Goal: Task Accomplishment & Management: Manage account settings

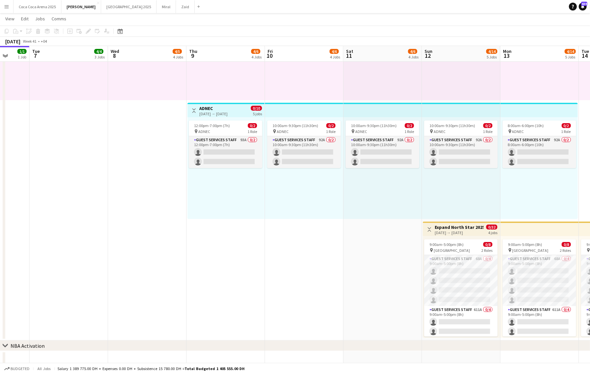
scroll to position [0, 294]
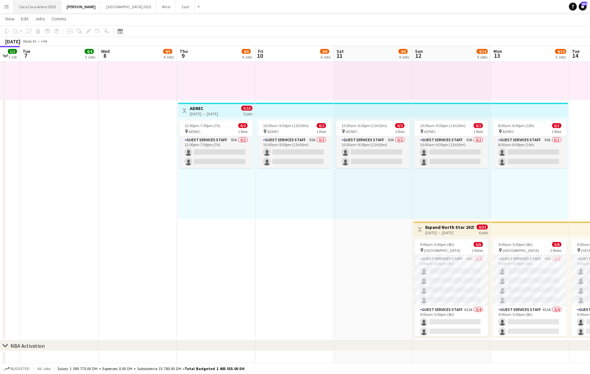
click at [45, 7] on button "Coca Coca Arena 2025 Close" at bounding box center [37, 6] width 48 height 13
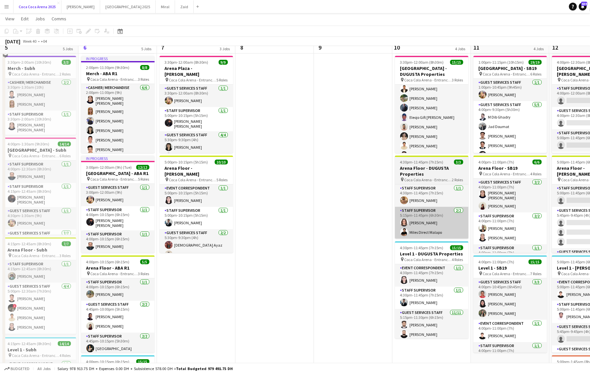
scroll to position [122, 0]
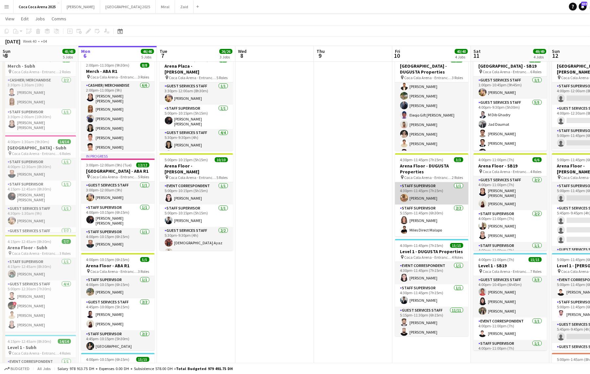
click at [421, 201] on app-card-role "Staff Supervisor 1/1 4:30pm-11:45pm (7h15m) Mohamed Zogbour" at bounding box center [432, 193] width 74 height 22
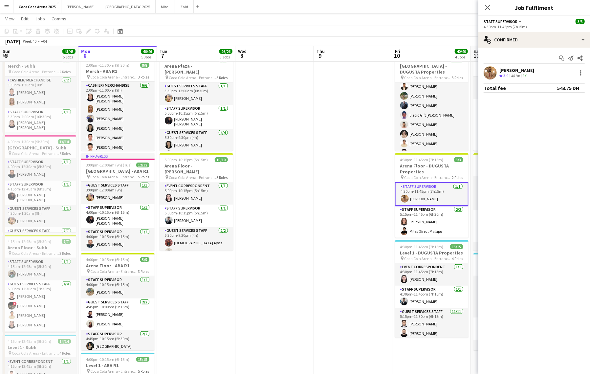
click at [493, 71] on app-user-avatar at bounding box center [489, 72] width 13 height 13
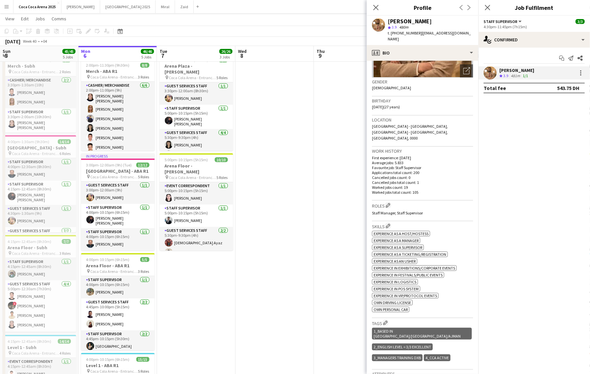
scroll to position [88, 0]
click at [343, 287] on app-date-cell at bounding box center [353, 307] width 78 height 712
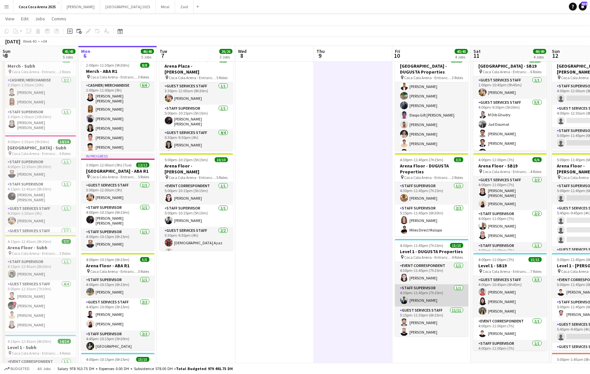
click at [424, 297] on app-card-role "Staff Supervisor 1/1 4:30pm-11:45pm (7h15m) Osama Hejazi" at bounding box center [432, 295] width 74 height 22
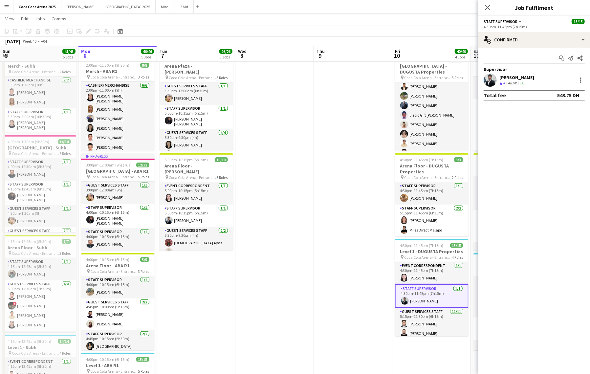
click at [501, 78] on div "Osama Hejazi" at bounding box center [516, 78] width 35 height 6
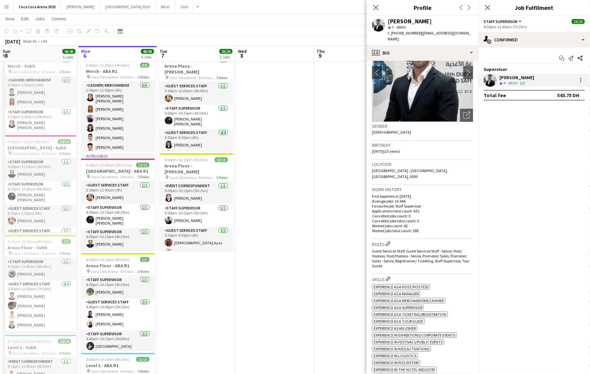
scroll to position [44, 0]
click at [389, 240] on app-icon "Edit crew company roles" at bounding box center [388, 242] width 5 height 5
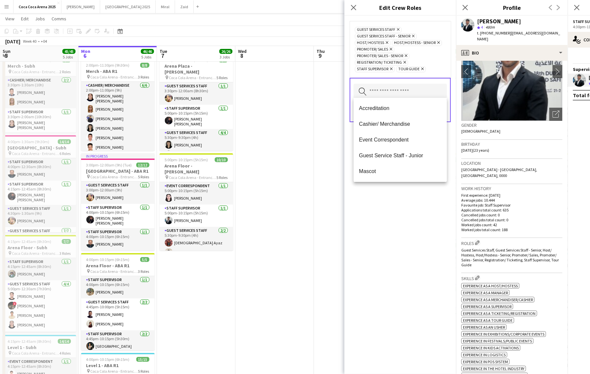
click at [392, 85] on input "text" at bounding box center [400, 92] width 93 height 16
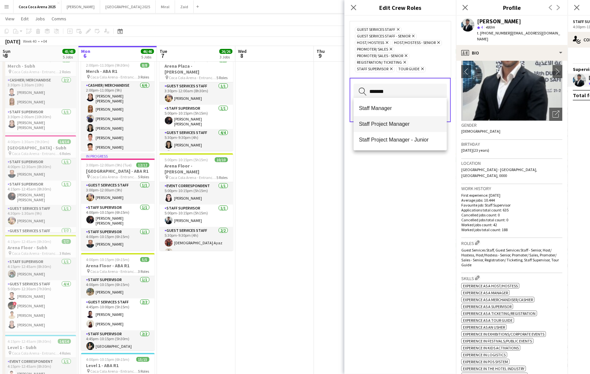
type input "*******"
click at [376, 123] on span "Staff Project Manager" at bounding box center [400, 124] width 83 height 6
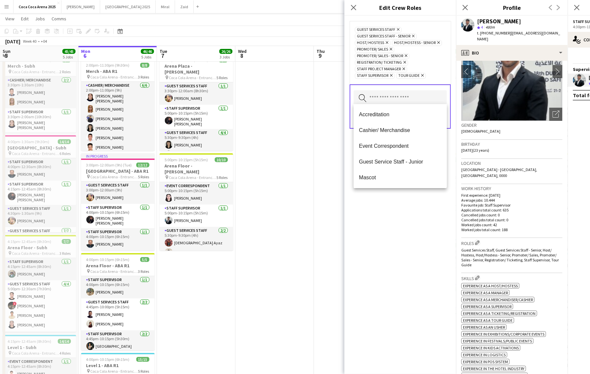
click at [401, 225] on div "Guest Services Staff Remove Guest Services Staff - Senior Remove Host/ Hostess …" at bounding box center [400, 195] width 112 height 358
click at [407, 98] on input "text" at bounding box center [400, 98] width 93 height 16
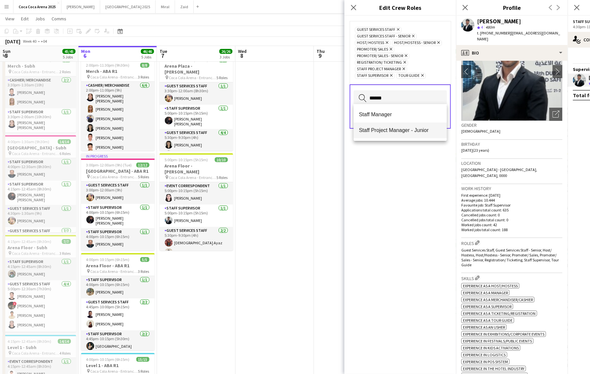
type input "******"
click at [407, 133] on span "Staff Project Manager - Junior" at bounding box center [400, 130] width 83 height 6
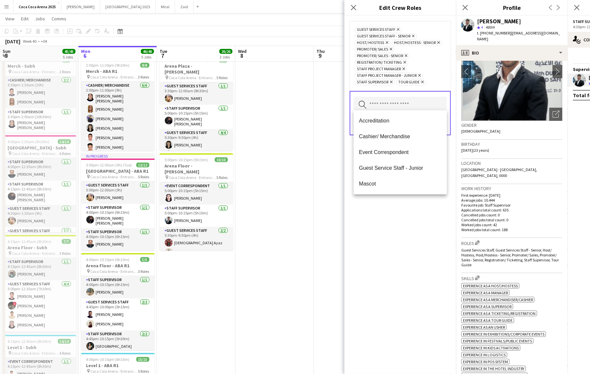
click at [401, 219] on div "Guest Services Staff Remove Guest Services Staff - Senior Remove Host/ Hostess …" at bounding box center [400, 195] width 112 height 358
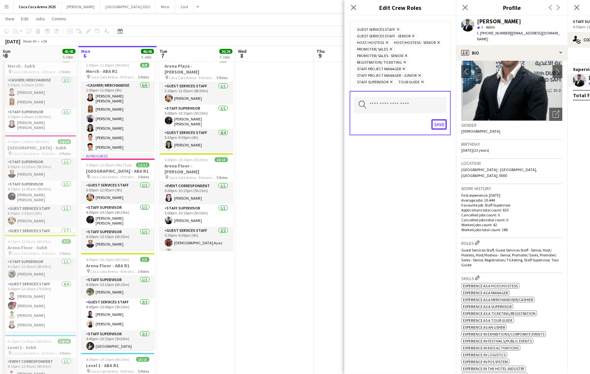
click at [440, 125] on button "Save" at bounding box center [438, 124] width 15 height 11
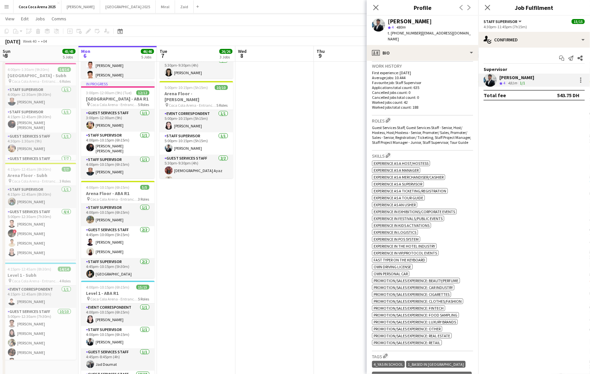
scroll to position [166, 0]
click at [378, 10] on icon "Close pop-in" at bounding box center [376, 7] width 6 height 6
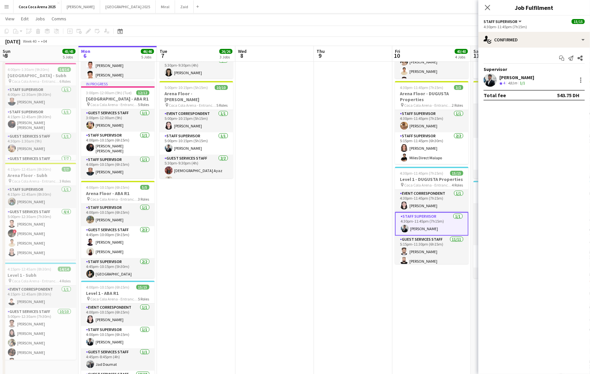
click at [370, 158] on app-date-cell at bounding box center [353, 235] width 78 height 712
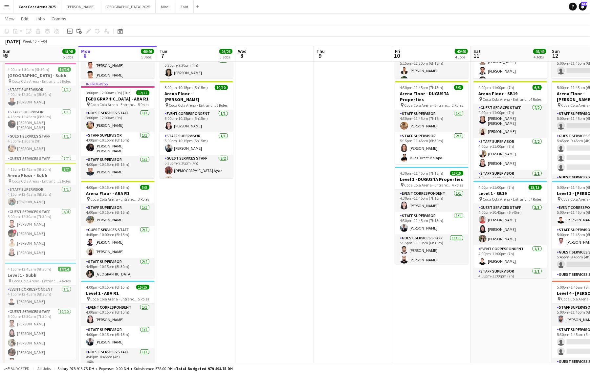
scroll to position [0, 0]
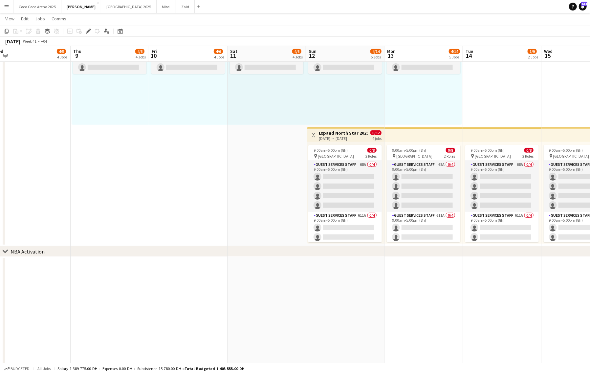
scroll to position [0, 209]
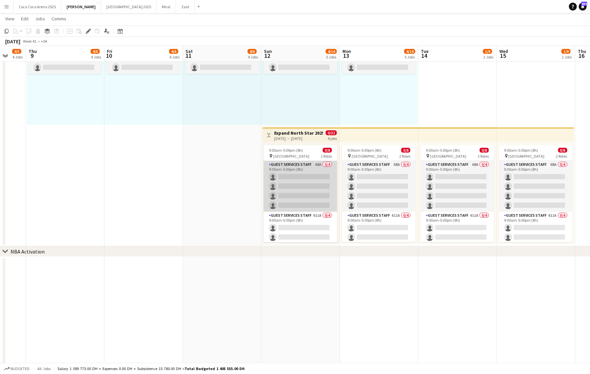
click at [318, 192] on app-card-role "Guest Services Staff 68A 0/4 9:00am-5:00pm (8h) single-neutral-actions single-n…" at bounding box center [301, 186] width 74 height 51
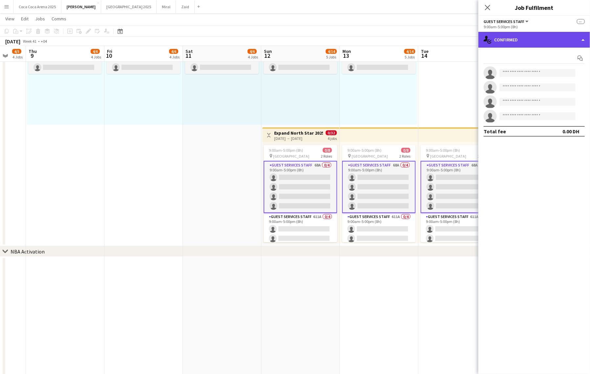
click at [501, 38] on div "single-neutral-actions-check-2 Confirmed" at bounding box center [534, 40] width 112 height 16
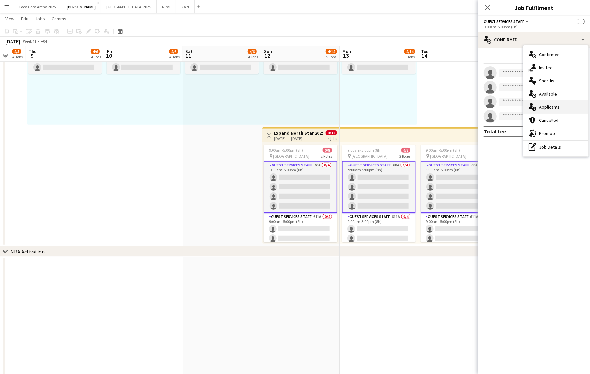
click at [551, 107] on span "Applicants" at bounding box center [549, 107] width 21 height 6
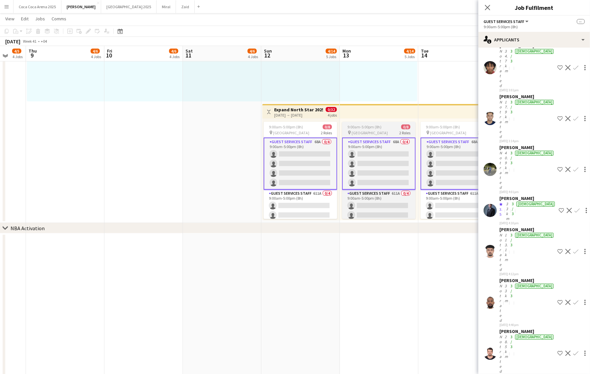
scroll to position [209, 0]
click at [314, 162] on app-card-role "Guest Services Staff 68A 0/4 9:00am-5:00pm (8h) single-neutral-actions single-n…" at bounding box center [301, 164] width 74 height 52
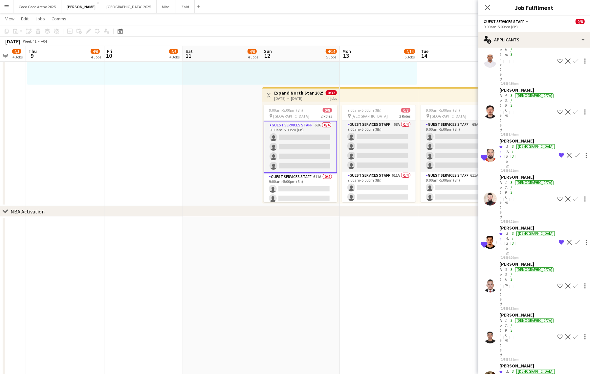
scroll to position [227, 0]
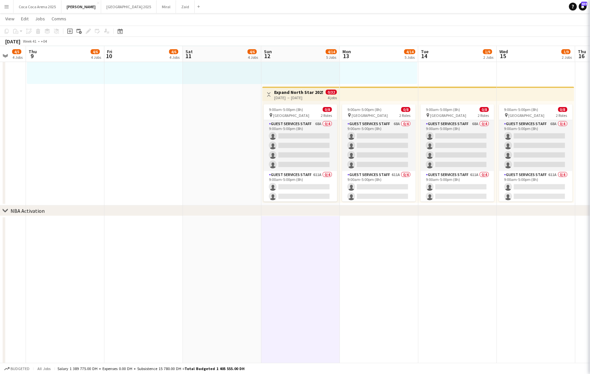
scroll to position [0, 0]
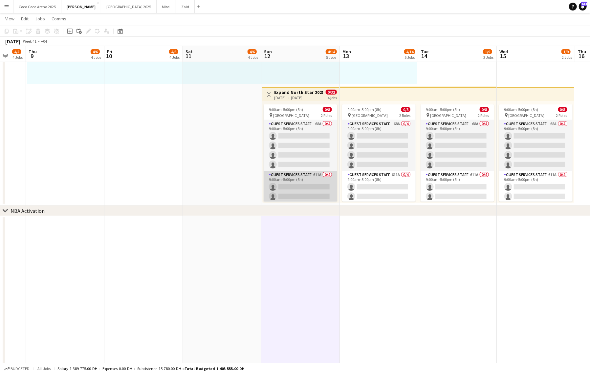
click at [315, 193] on app-card-role "Guest Services Staff 611A 0/4 9:00am-5:00pm (8h) single-neutral-actions single-…" at bounding box center [301, 196] width 74 height 51
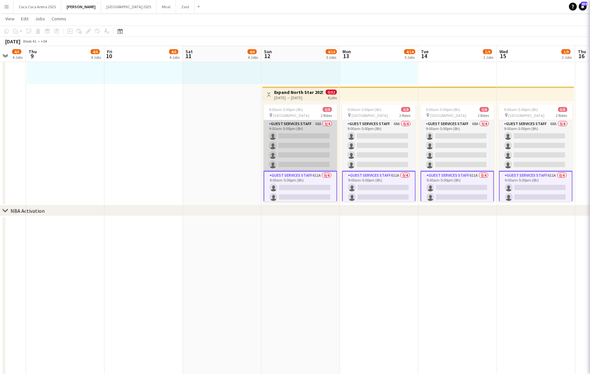
scroll to position [0, 210]
click at [312, 158] on app-card-role "Guest Services Staff 68A 0/4 9:00am-5:00pm (8h) single-neutral-actions single-n…" at bounding box center [300, 145] width 74 height 51
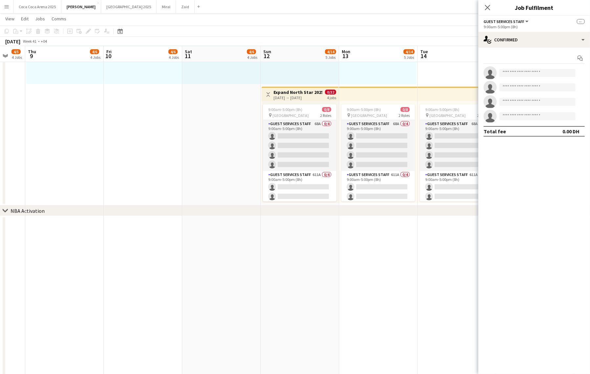
scroll to position [0, 0]
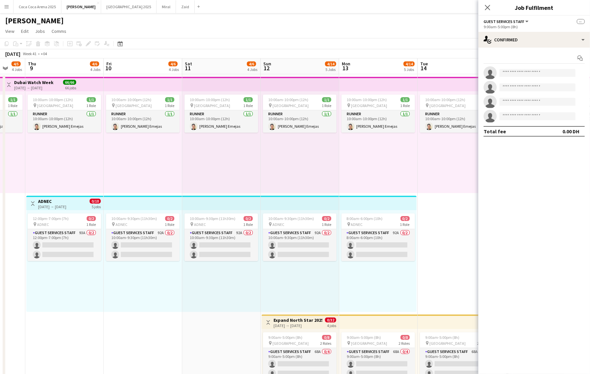
click at [514, 97] on app-invite-slot "single-neutral-actions" at bounding box center [534, 101] width 112 height 13
click at [512, 33] on div "single-neutral-actions-check-2 Confirmed" at bounding box center [534, 40] width 112 height 16
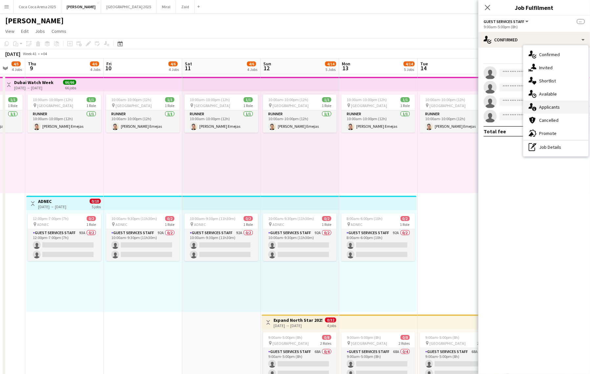
click at [548, 107] on span "Applicants" at bounding box center [549, 107] width 21 height 6
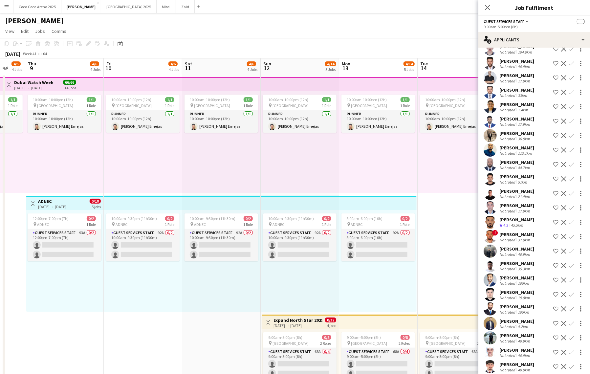
scroll to position [689, 0]
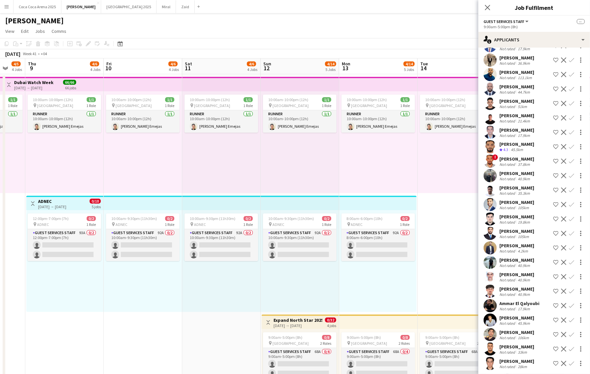
click at [505, 353] on div "[PERSON_NAME] Not rated 33km Shortlist crew Decline Confirm" at bounding box center [534, 348] width 112 height 13
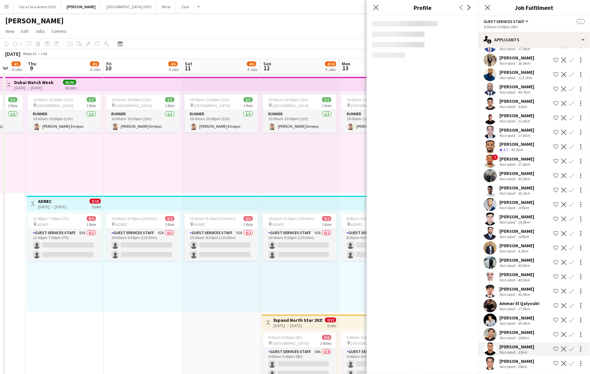
click at [505, 344] on div "[PERSON_NAME]" at bounding box center [516, 347] width 35 height 6
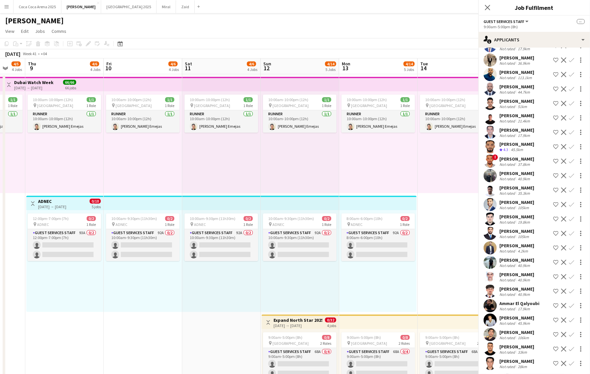
click at [505, 331] on div "[PERSON_NAME]" at bounding box center [516, 332] width 35 height 6
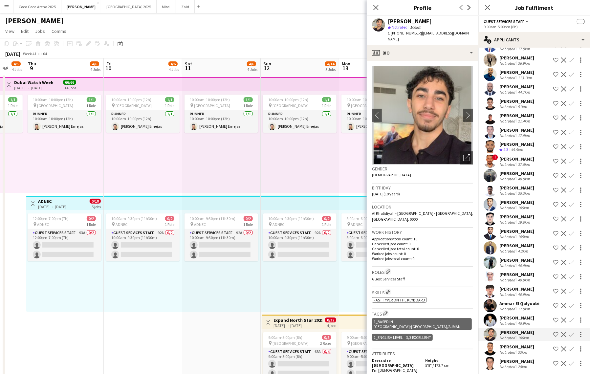
click at [509, 321] on div "Not rated" at bounding box center [507, 323] width 17 height 5
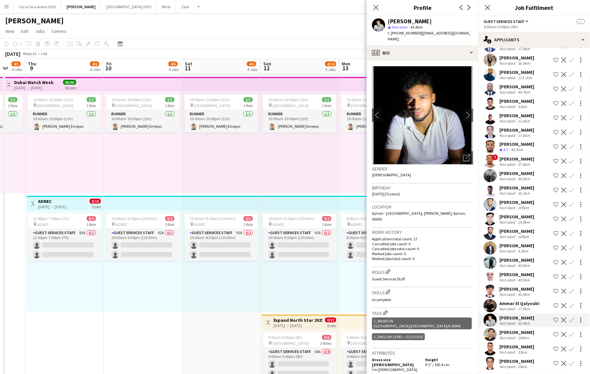
click at [509, 303] on div "Ammar El Qalyoubi" at bounding box center [519, 303] width 40 height 6
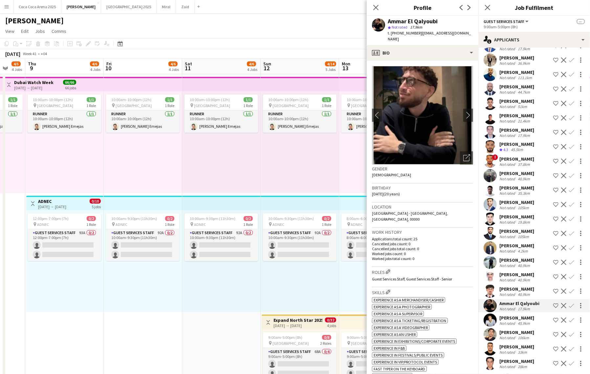
click at [510, 286] on div "[PERSON_NAME]" at bounding box center [516, 289] width 35 height 6
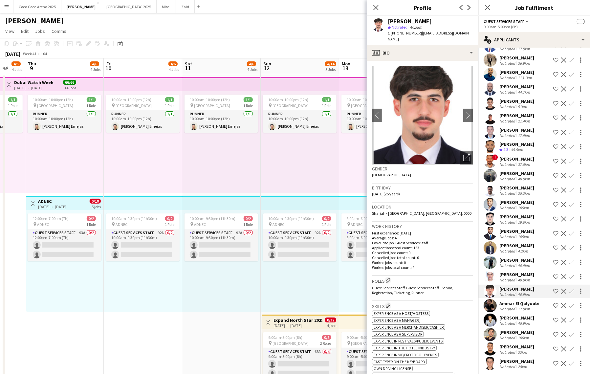
click at [509, 273] on div "[PERSON_NAME]" at bounding box center [516, 274] width 35 height 6
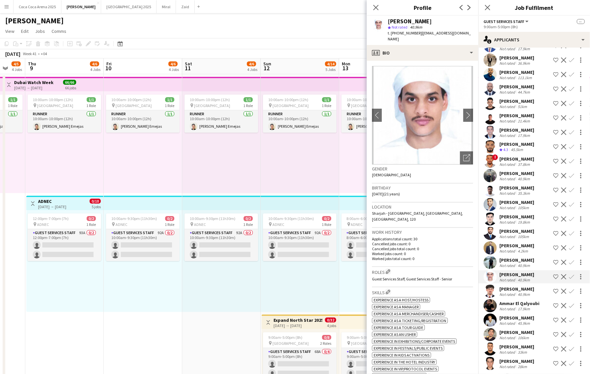
click at [509, 258] on div "[PERSON_NAME]" at bounding box center [516, 260] width 35 height 6
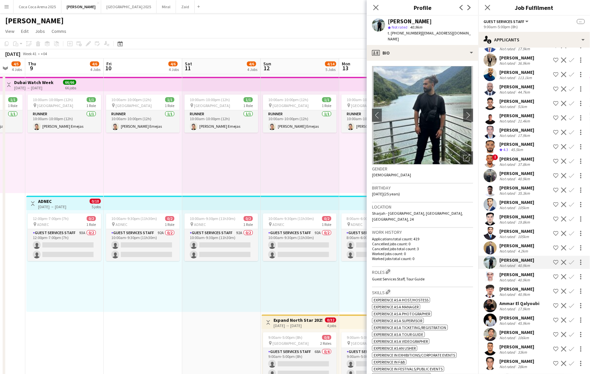
click at [508, 248] on div "Not rated" at bounding box center [507, 250] width 17 height 5
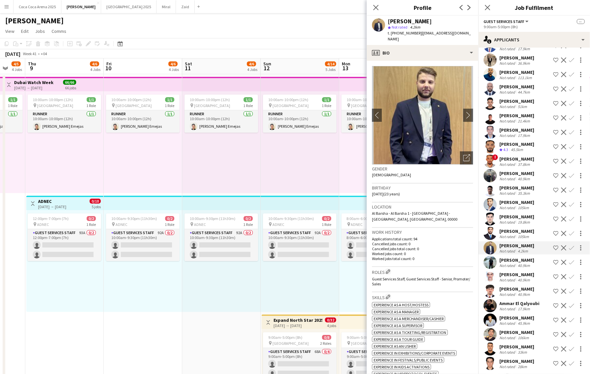
click at [507, 228] on div "[PERSON_NAME]" at bounding box center [516, 231] width 35 height 6
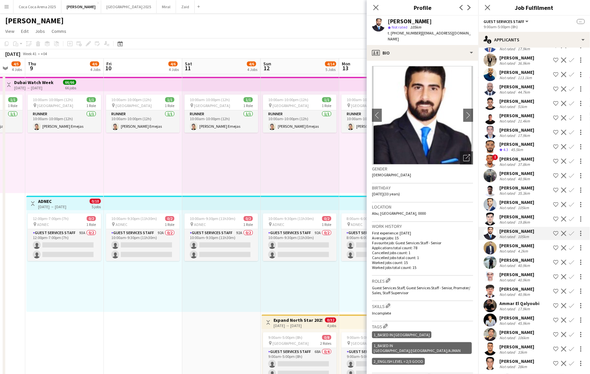
click at [507, 214] on div "[PERSON_NAME]" at bounding box center [516, 217] width 35 height 6
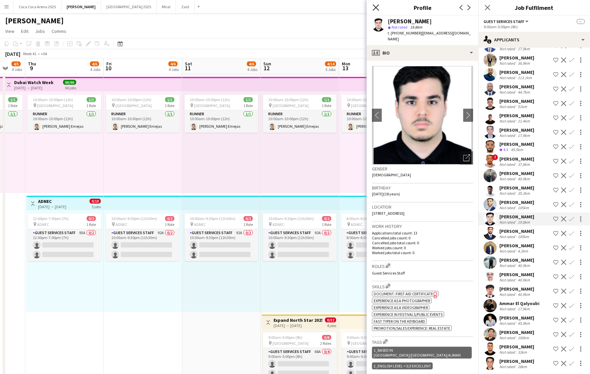
click at [373, 6] on icon "Close pop-in" at bounding box center [376, 7] width 6 height 6
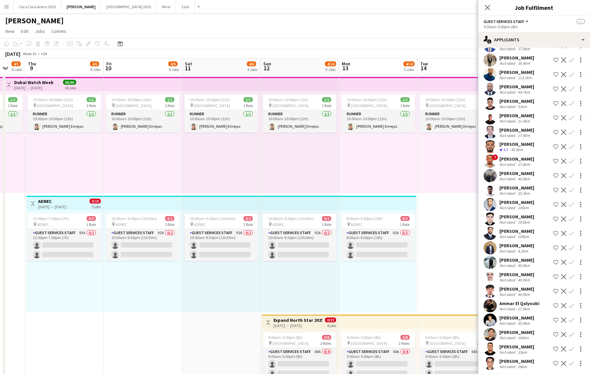
click at [307, 179] on div "10:00am-10:00pm (12h) 1/1 pin Dubai 1 Role Runner [DATE] 10:00am-10:00pm (12h) …" at bounding box center [300, 142] width 78 height 102
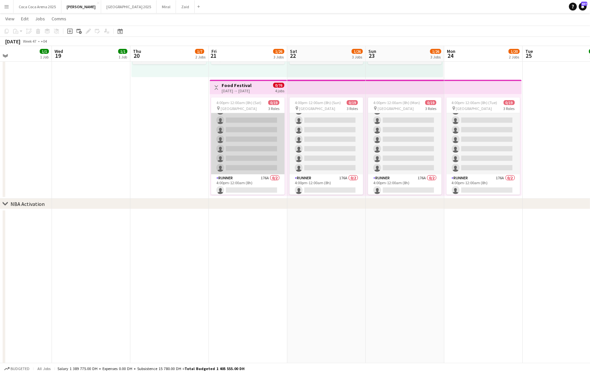
scroll to position [94, 0]
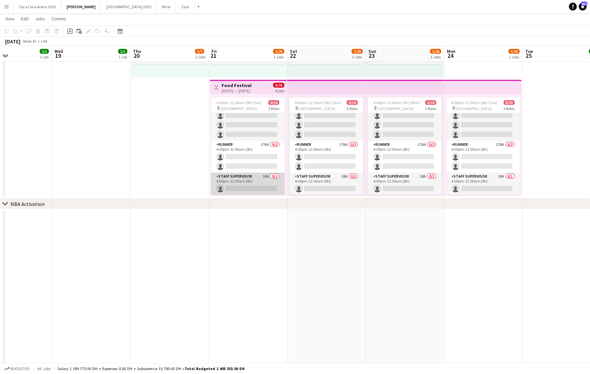
click at [258, 181] on app-card-role "Staff Supervisor 18A 0/1 4:00pm-12:00am (8h) single-neutral-actions" at bounding box center [248, 184] width 74 height 22
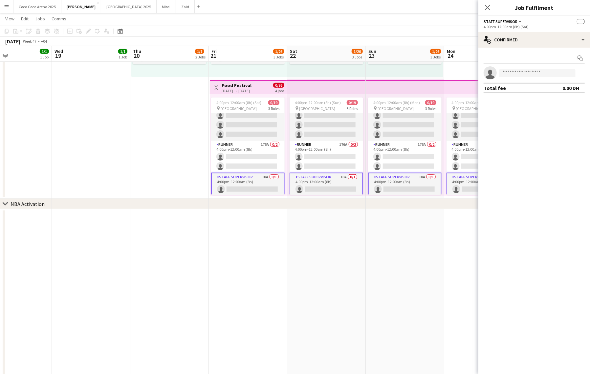
click at [250, 185] on app-card-role "Staff Supervisor 18A 0/1 4:00pm-12:00am (8h) single-neutral-actions" at bounding box center [248, 185] width 74 height 24
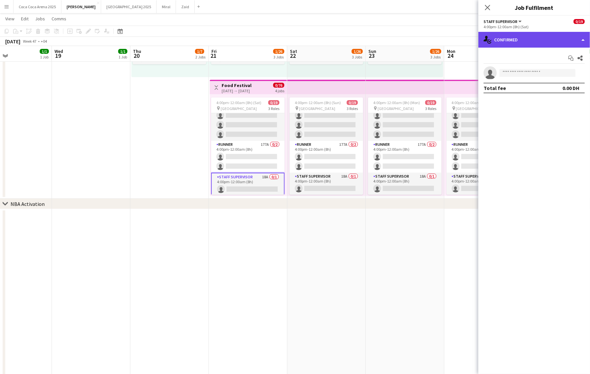
click at [536, 44] on div "single-neutral-actions-check-2 Confirmed" at bounding box center [534, 40] width 112 height 16
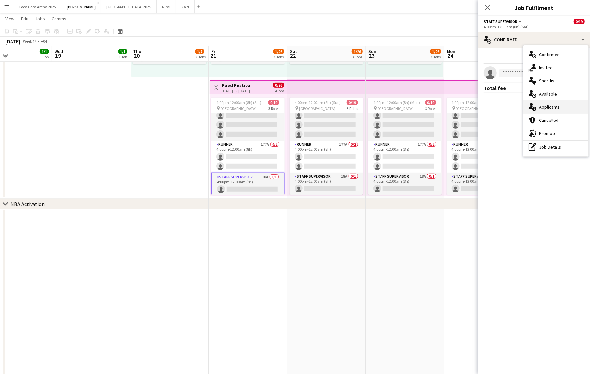
click at [553, 106] on span "Applicants" at bounding box center [549, 107] width 21 height 6
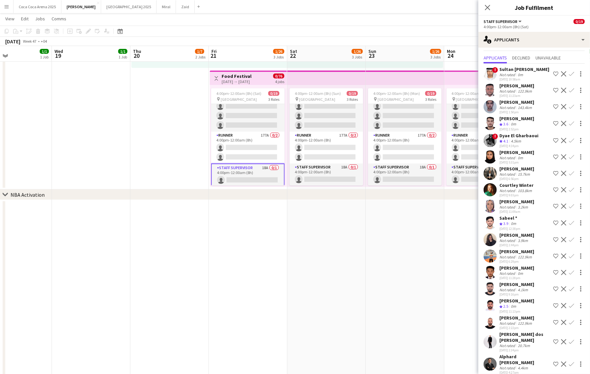
click at [553, 223] on app-icon "Shortlist crew" at bounding box center [555, 222] width 5 height 5
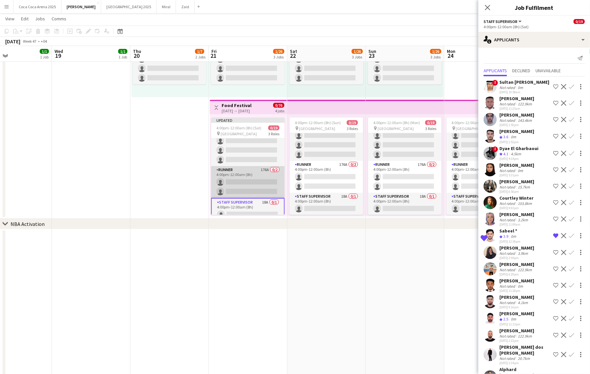
click at [263, 183] on app-card-role "Runner 176A 0/2 4:00pm-12:00am (8h) single-neutral-actions single-neutral-actio…" at bounding box center [248, 182] width 74 height 32
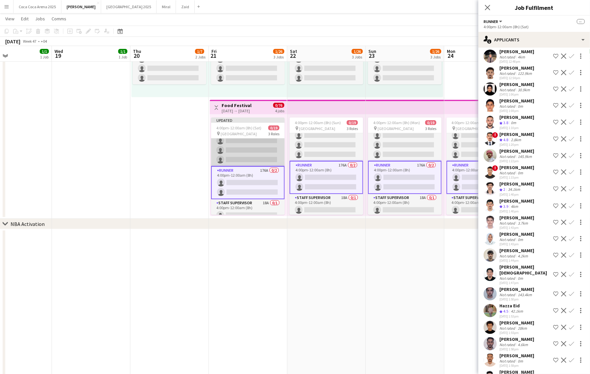
click at [254, 155] on app-card-role "Guest Services Staff 238A 0/16 4:00pm-12:00am (8h) single-neutral-actions singl…" at bounding box center [248, 83] width 74 height 165
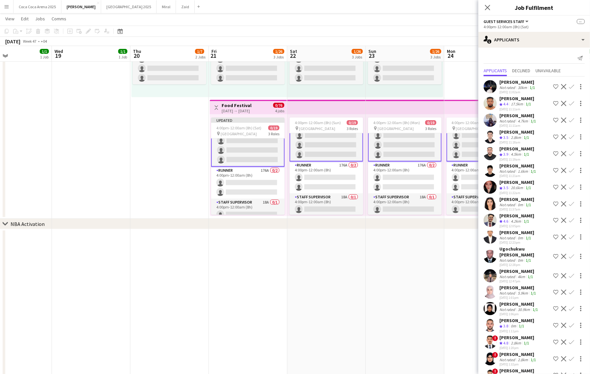
click at [556, 138] on app-icon "Shortlist crew" at bounding box center [555, 136] width 5 height 5
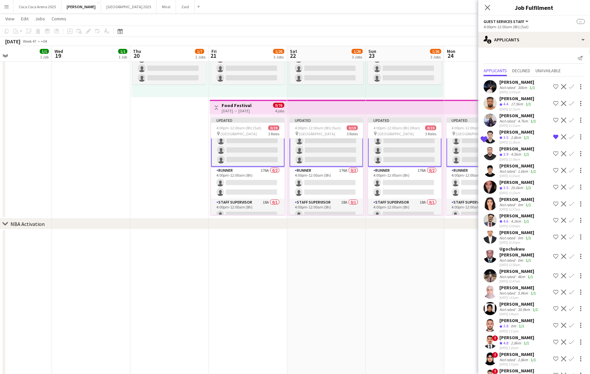
click at [555, 153] on app-icon "Shortlist crew" at bounding box center [555, 153] width 5 height 5
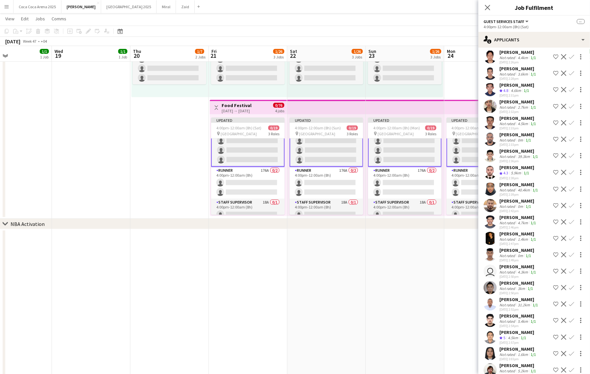
scroll to position [1105, 0]
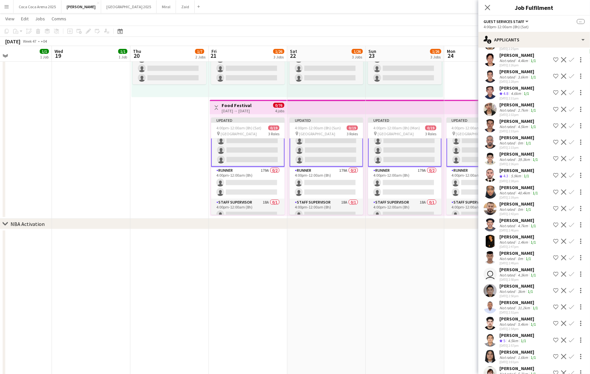
click at [151, 156] on app-date-cell "10:00am-10:00pm (12h) 1/1 pin Dubai 1 Role Runner [DATE] 10:00am-10:00pm (12h) …" at bounding box center [169, 39] width 78 height 359
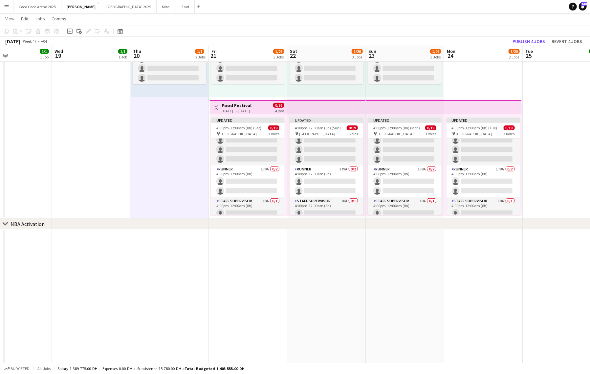
scroll to position [138, 0]
click at [157, 7] on button "Miral Close" at bounding box center [166, 6] width 19 height 13
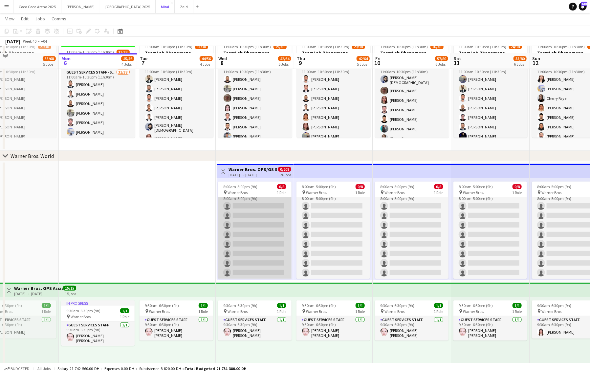
scroll to position [174, 0]
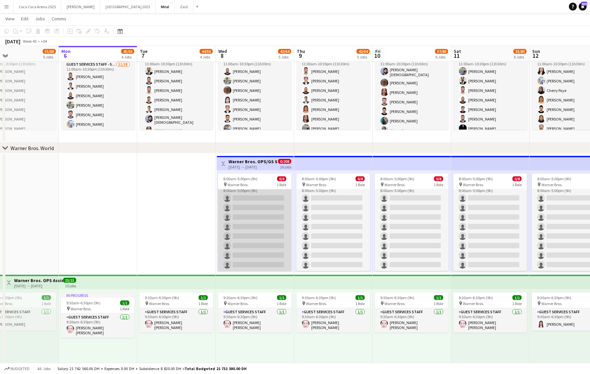
click at [275, 236] on app-card-role "Guest Services Staff 5A 0/8 8:00am-5:00pm (9h) single-neutral-actions single-ne…" at bounding box center [255, 226] width 74 height 89
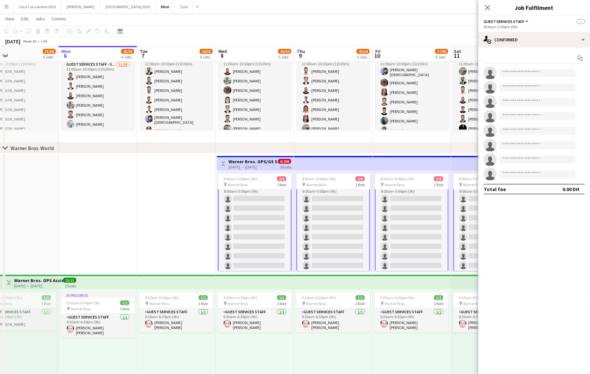
scroll to position [8, 0]
click at [241, 156] on app-top-bar "Toggle View Warner Bros. OPS/GS Staff [DATE] → [DATE] 0/208 26 jobs" at bounding box center [255, 163] width 77 height 14
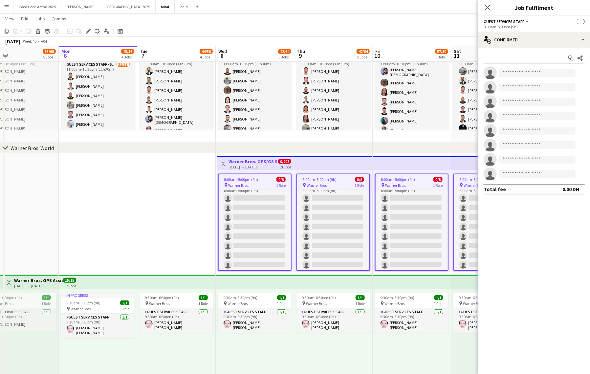
scroll to position [7, 0]
click at [245, 180] on span "8:00am-5:00pm (9h)" at bounding box center [241, 179] width 34 height 5
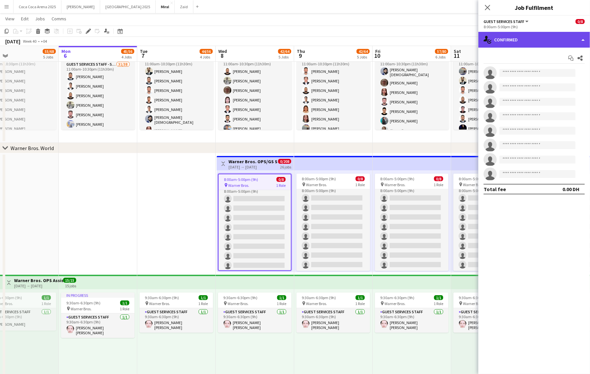
click at [503, 36] on div "single-neutral-actions-check-2 Confirmed" at bounding box center [534, 40] width 112 height 16
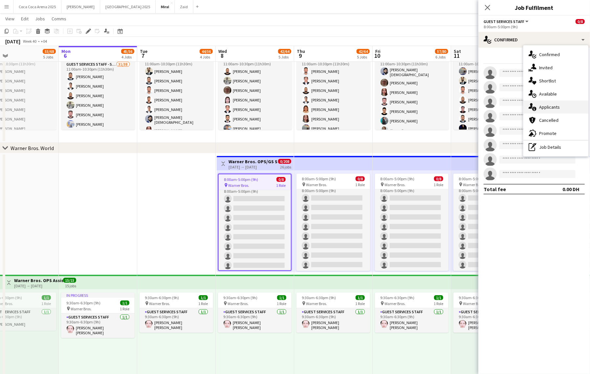
click at [548, 104] on span "Applicants" at bounding box center [549, 107] width 21 height 6
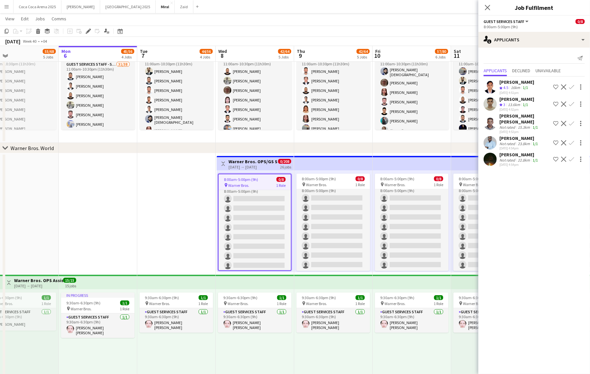
click at [517, 85] on div "[PERSON_NAME]" at bounding box center [516, 82] width 35 height 6
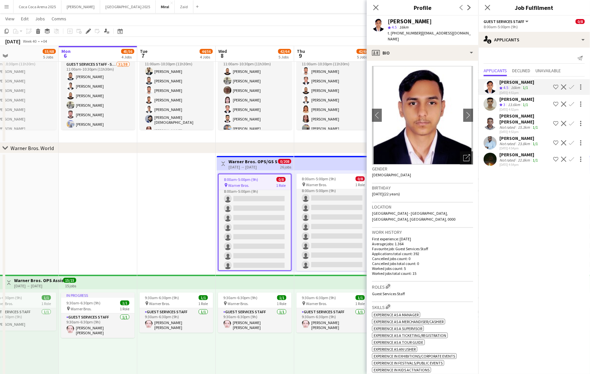
click at [517, 85] on div "[PERSON_NAME]" at bounding box center [516, 82] width 35 height 6
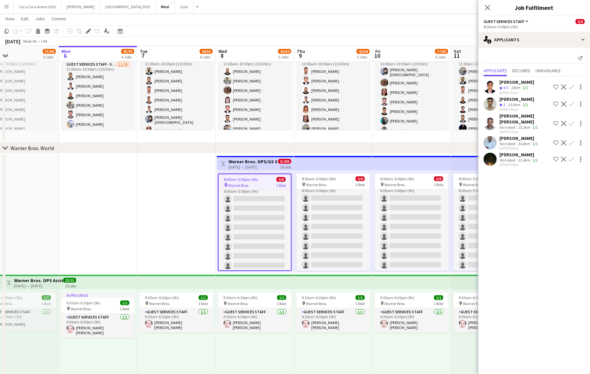
click at [509, 108] on div "13.6km" at bounding box center [513, 105] width 15 height 6
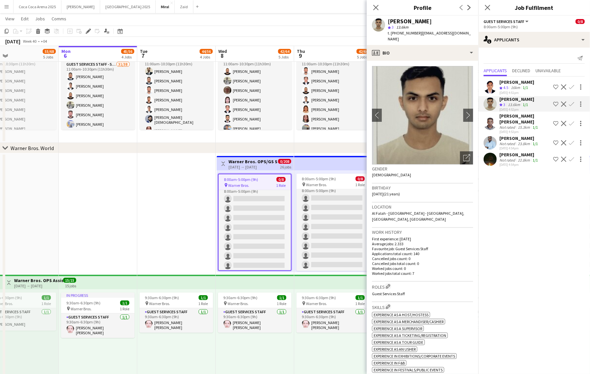
click at [555, 107] on app-icon "Shortlist crew" at bounding box center [555, 103] width 5 height 5
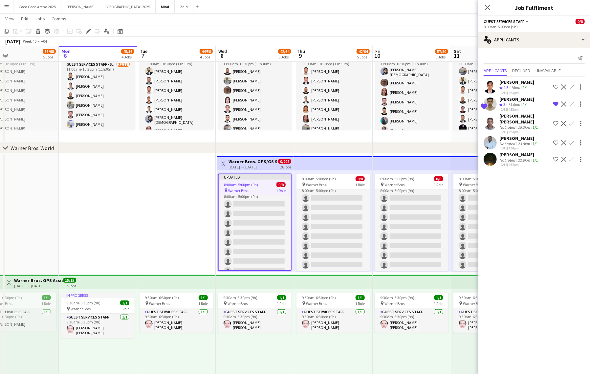
click at [505, 83] on div "[PERSON_NAME]" at bounding box center [516, 82] width 35 height 6
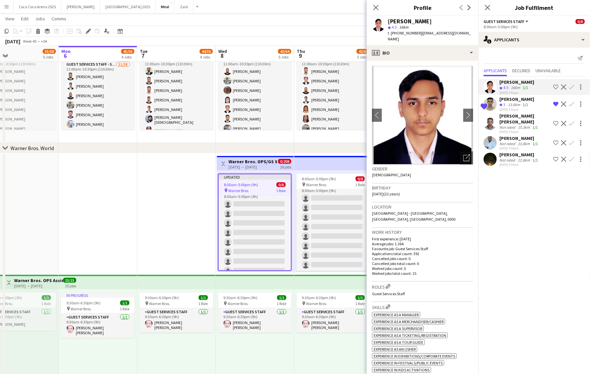
click at [557, 88] on app-icon "Shortlist crew" at bounding box center [555, 86] width 5 height 5
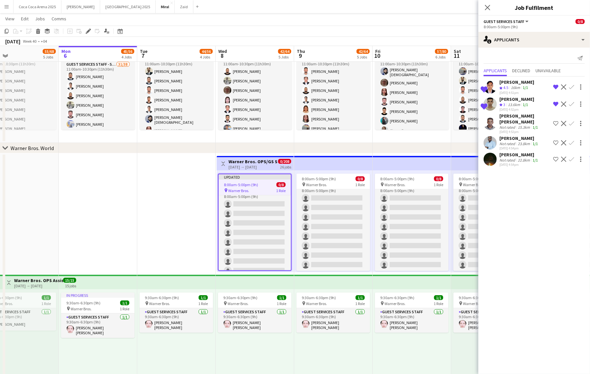
click at [514, 130] on div "[DATE] 4:53pm" at bounding box center [524, 132] width 51 height 4
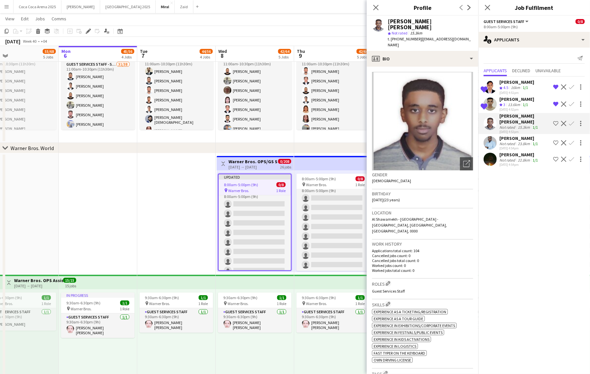
click at [513, 140] on div "[PERSON_NAME]" at bounding box center [519, 138] width 40 height 6
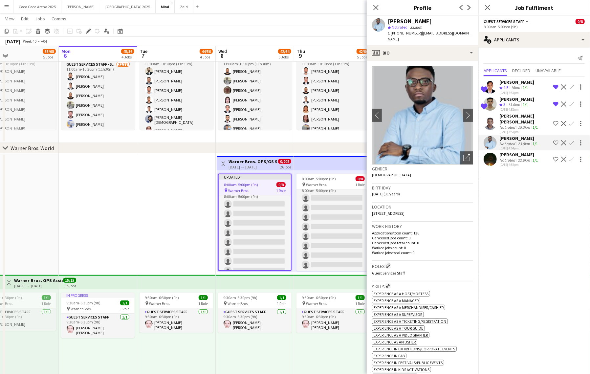
click at [511, 155] on div "[PERSON_NAME]" at bounding box center [519, 155] width 40 height 6
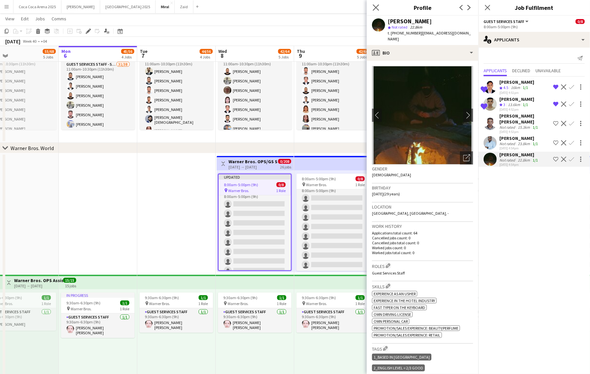
click at [376, 11] on app-icon "Close pop-in" at bounding box center [376, 8] width 10 height 10
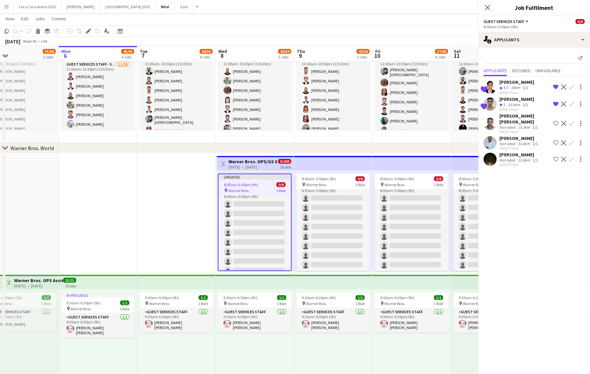
click at [359, 11] on app-navbar "Menu Boards Boards Boards All jobs Status Workforce Workforce My Workforce Recr…" at bounding box center [295, 6] width 590 height 13
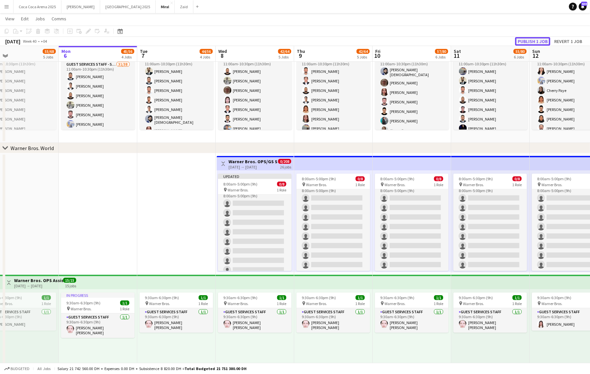
click at [526, 39] on button "Publish 1 job" at bounding box center [532, 41] width 35 height 9
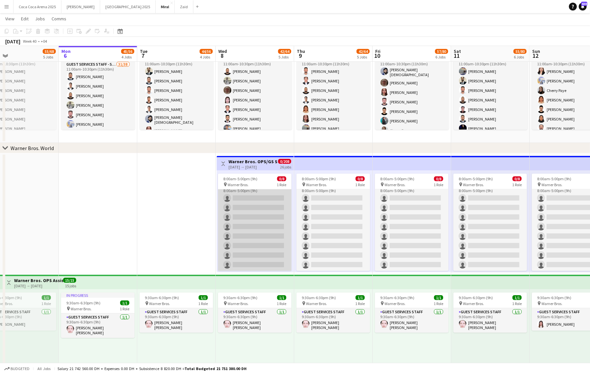
click at [267, 202] on app-card-role "Guest Services Staff 7A 0/8 8:00am-5:00pm (9h) single-neutral-actions single-ne…" at bounding box center [255, 226] width 74 height 89
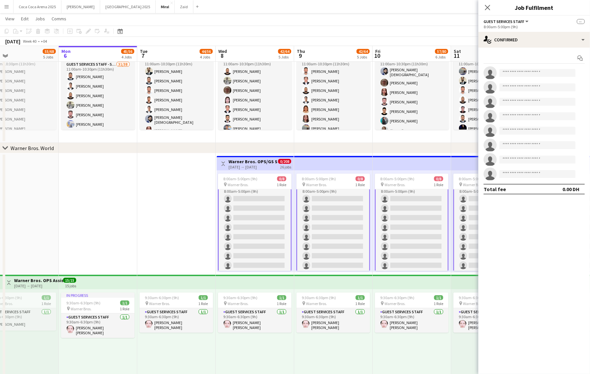
scroll to position [8, 0]
click at [256, 160] on h3 "Warner Bros. OPS/GS Staff" at bounding box center [252, 162] width 49 height 6
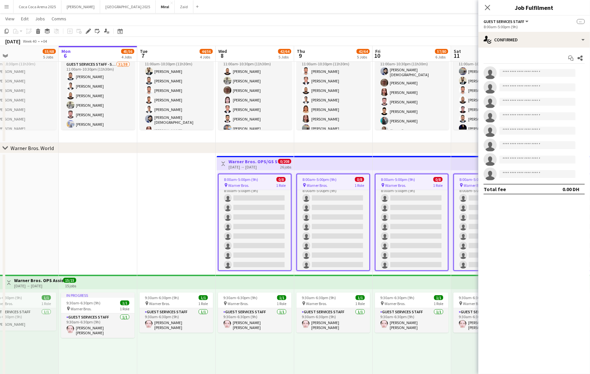
scroll to position [7, 0]
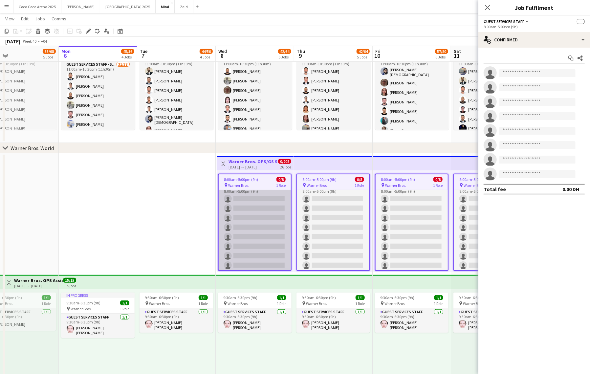
click at [277, 195] on app-card-role "Guest Services Staff 7A 0/8 8:00am-5:00pm (9h) single-neutral-actions single-ne…" at bounding box center [255, 227] width 72 height 89
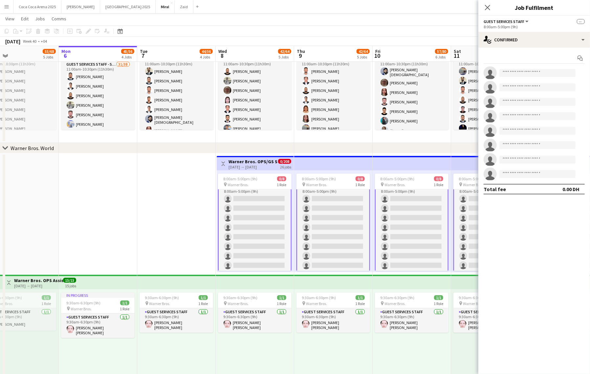
scroll to position [8, 0]
click at [270, 177] on div "8:00am-5:00pm (9h) 0/8" at bounding box center [255, 178] width 74 height 5
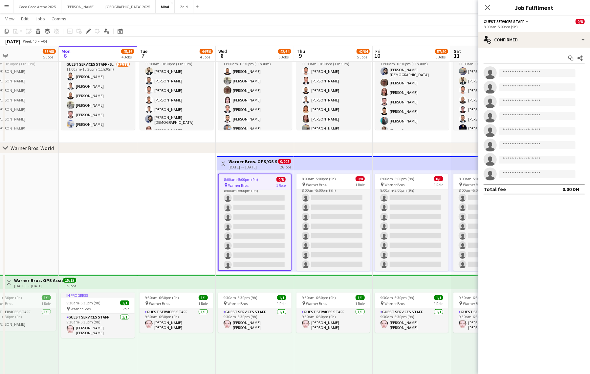
scroll to position [7, 0]
click at [509, 38] on div "single-neutral-actions-check-2 Confirmed" at bounding box center [534, 40] width 112 height 16
click at [541, 82] on span "Shortlist" at bounding box center [547, 81] width 17 height 6
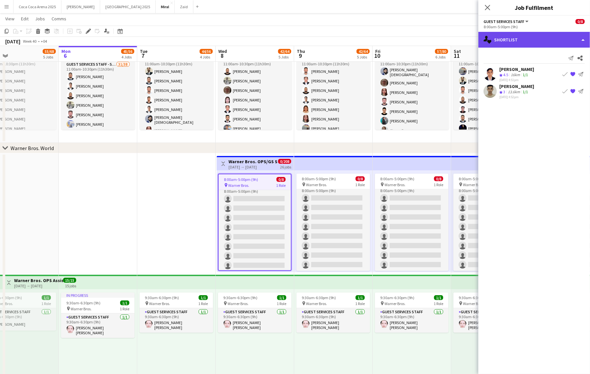
click at [525, 38] on div "single-neutral-actions-heart Shortlist" at bounding box center [534, 40] width 112 height 16
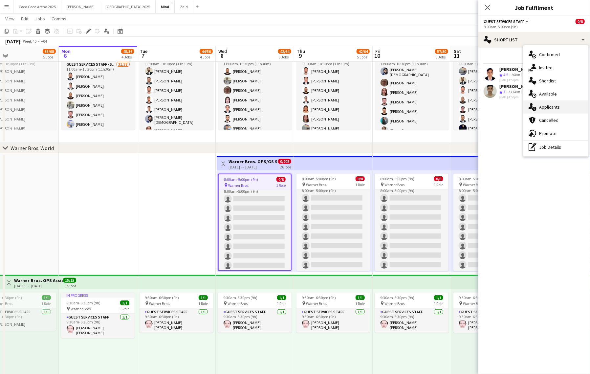
click at [552, 107] on span "Applicants" at bounding box center [549, 107] width 21 height 6
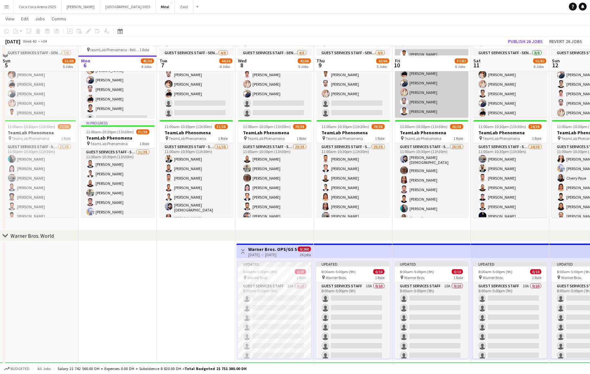
scroll to position [102, 0]
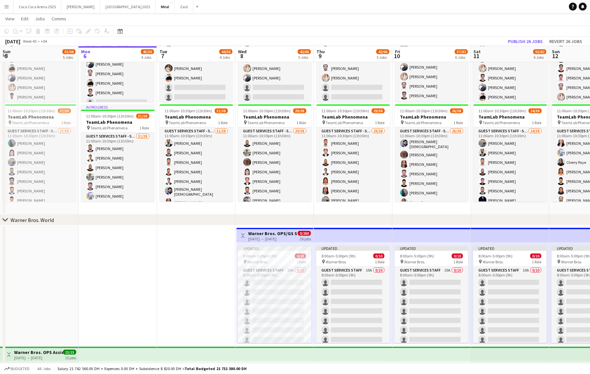
click at [519, 35] on app-toolbar "Copy Paste Paste Command V Paste with crew Command Shift V Paste linked Job Del…" at bounding box center [295, 31] width 590 height 11
click at [517, 39] on button "Publish 26 jobs" at bounding box center [525, 41] width 40 height 9
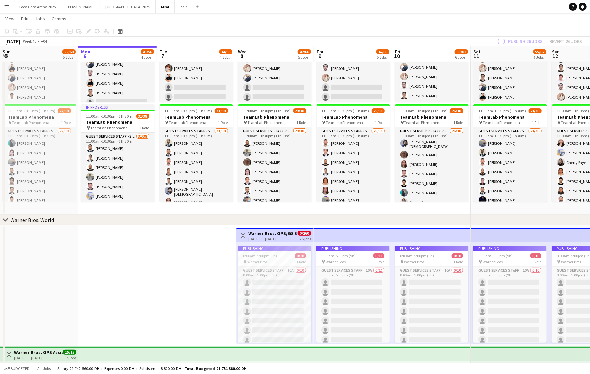
click at [290, 302] on app-job-card "Publishing 8:00am-5:00pm (9h) 0/10 pin Warner Bros. 1 Role Guest Services Staff…" at bounding box center [275, 294] width 74 height 97
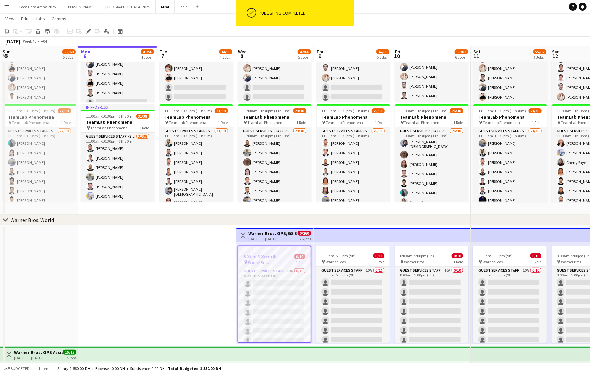
click at [281, 262] on div "pin Warner Bros. 1 Role" at bounding box center [274, 262] width 72 height 5
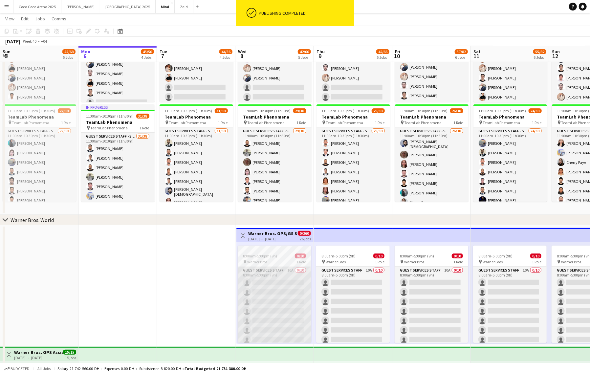
click at [282, 302] on app-card-role "Guest Services Staff 10A 0/10 8:00am-5:00pm (9h) single-neutral-actions single-…" at bounding box center [275, 321] width 74 height 108
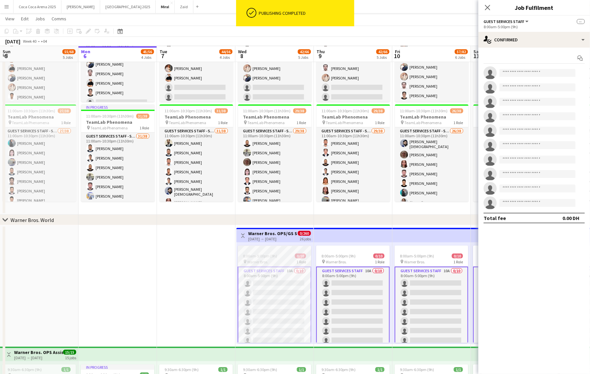
click at [278, 250] on div at bounding box center [275, 248] width 74 height 5
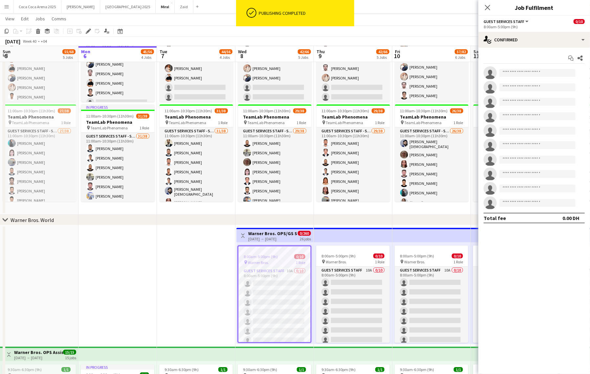
click at [517, 48] on div "Start chat Share single-neutral-actions single-neutral-actions single-neutral-a…" at bounding box center [534, 138] width 112 height 181
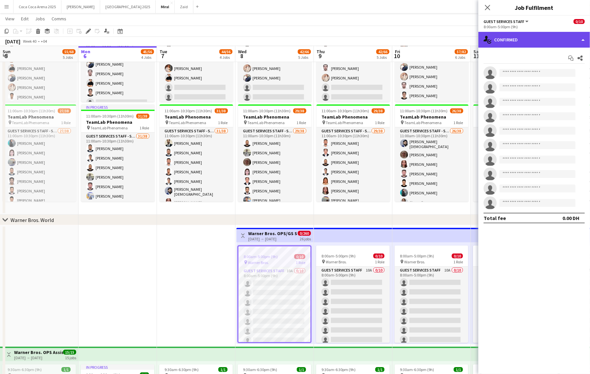
click at [514, 41] on div "single-neutral-actions-check-2 Confirmed" at bounding box center [534, 40] width 112 height 16
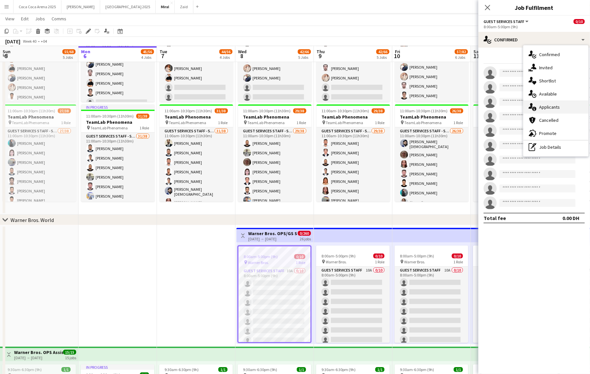
click at [554, 105] on span "Applicants" at bounding box center [549, 107] width 21 height 6
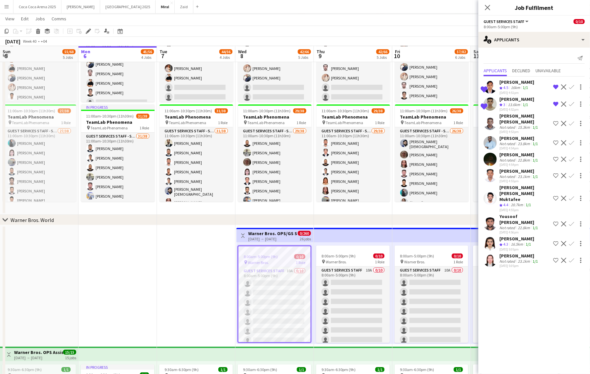
click at [520, 242] on div "16.5km" at bounding box center [516, 245] width 15 height 6
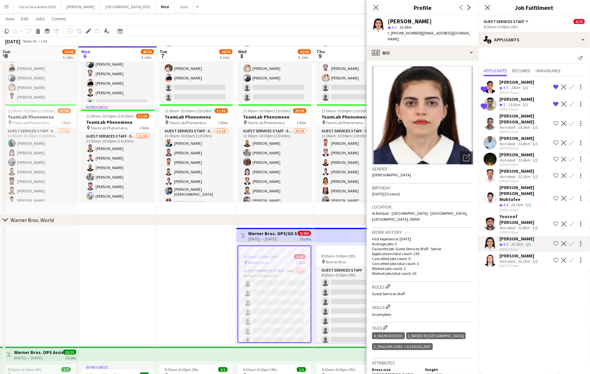
click at [514, 257] on div "[PERSON_NAME]" at bounding box center [519, 256] width 40 height 6
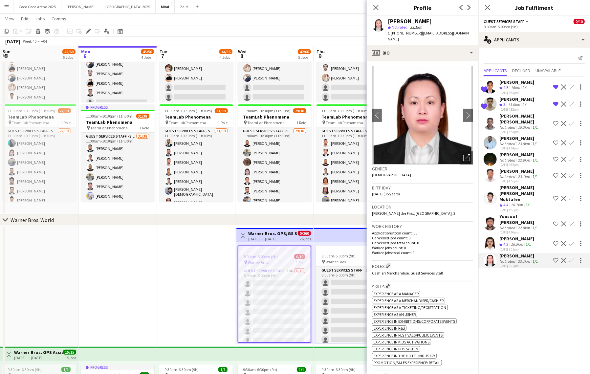
click at [557, 241] on app-icon "Shortlist crew" at bounding box center [555, 243] width 5 height 5
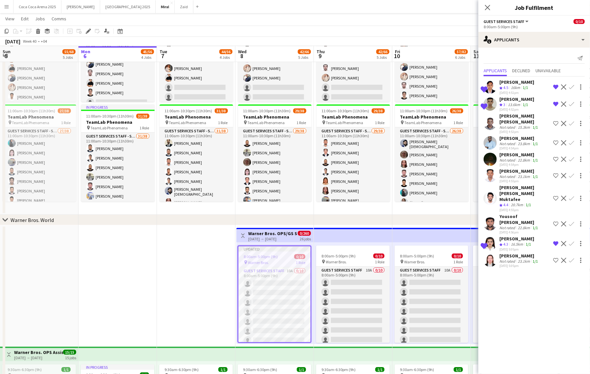
click at [524, 221] on div "Yousoof [PERSON_NAME]" at bounding box center [524, 219] width 51 height 12
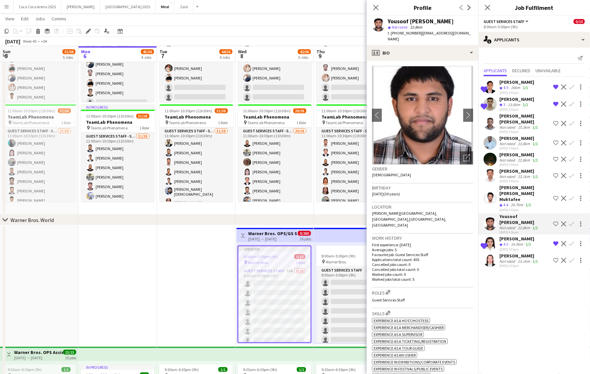
click at [513, 195] on div "[PERSON_NAME] [PERSON_NAME] Muktafee" at bounding box center [524, 193] width 51 height 18
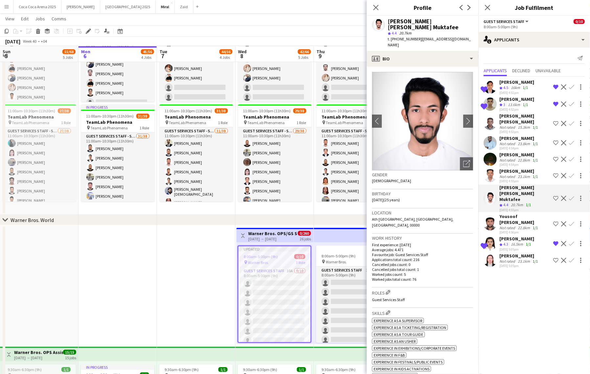
click at [556, 201] on app-icon "Shortlist crew" at bounding box center [555, 198] width 5 height 5
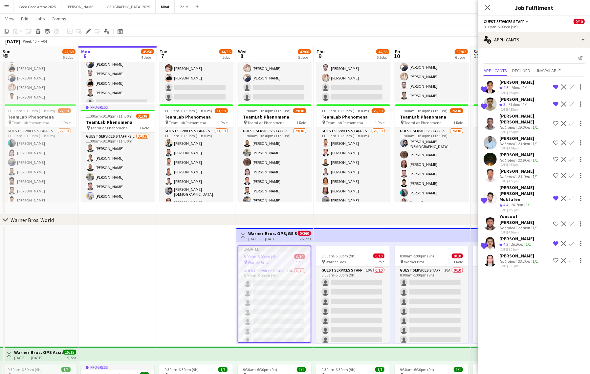
click at [511, 179] on div "Not rated" at bounding box center [507, 176] width 17 height 5
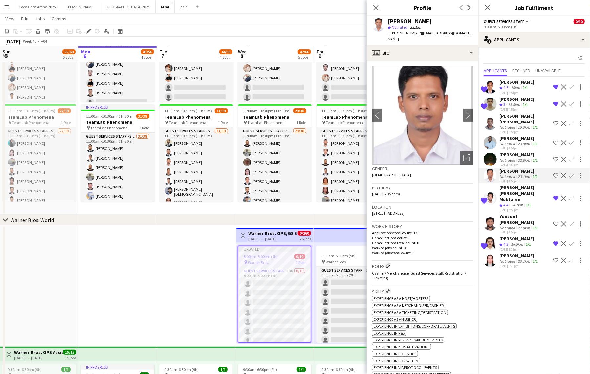
click at [512, 156] on div "[PERSON_NAME]" at bounding box center [519, 155] width 40 height 6
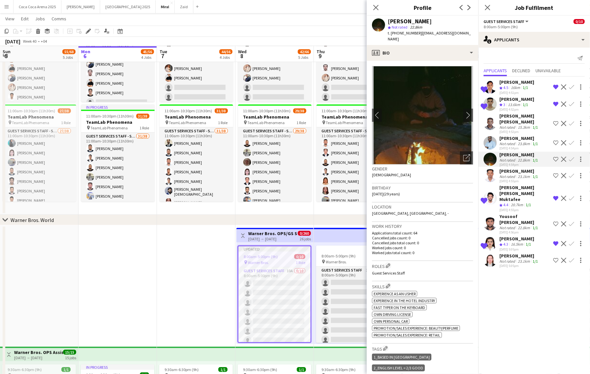
click at [512, 146] on div "[DATE] 4:54pm" at bounding box center [519, 148] width 40 height 4
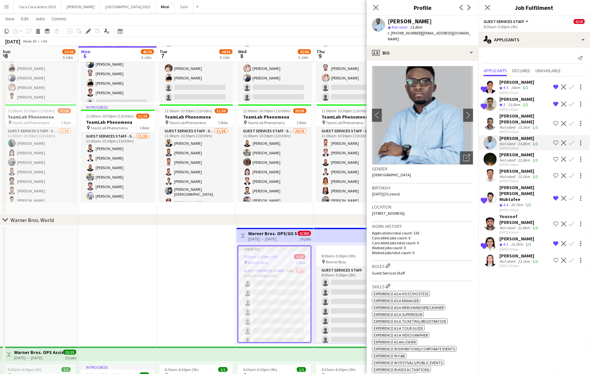
click at [515, 256] on div "[PERSON_NAME]" at bounding box center [519, 256] width 40 height 6
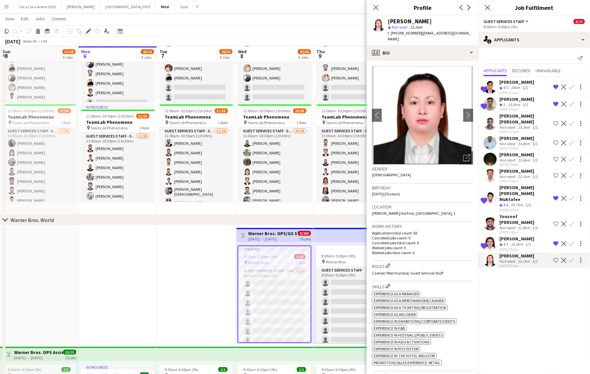
click at [554, 260] on app-icon "Shortlist crew" at bounding box center [555, 260] width 5 height 5
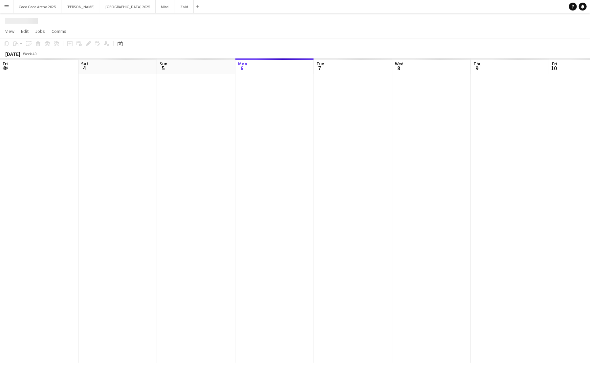
scroll to position [0, 157]
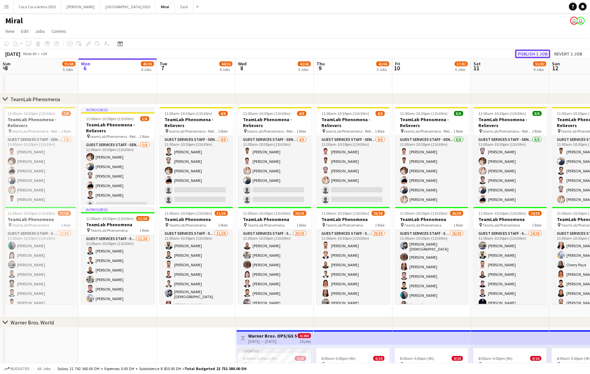
click at [540, 54] on button "Publish 1 job" at bounding box center [532, 54] width 35 height 9
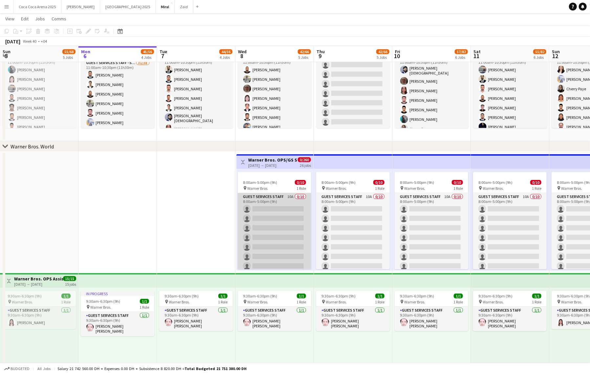
scroll to position [0, 0]
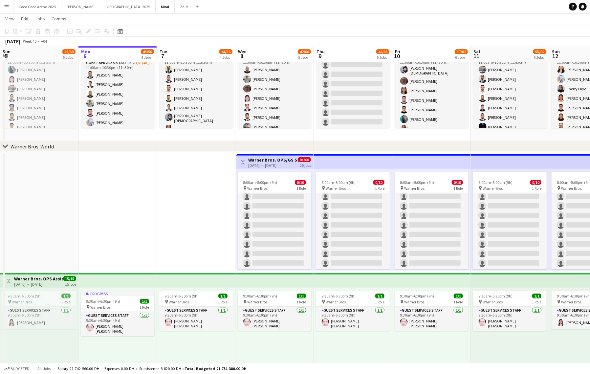
click at [270, 171] on div "8:00am-5:00pm (9h) 0/10 pin Warner Bros. 1 Role Guest Services Staff 10A 0/10 8…" at bounding box center [274, 220] width 77 height 102
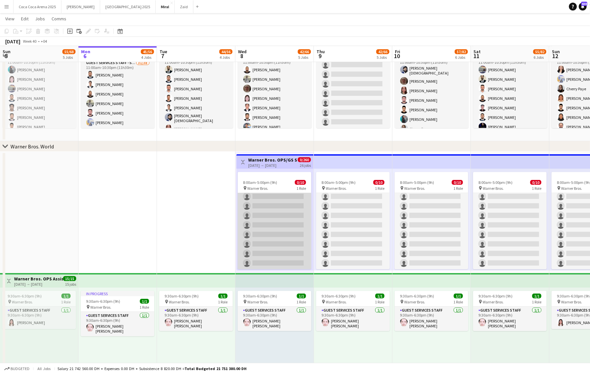
click at [273, 207] on app-card-role "Guest Services Staff 10A 0/10 8:00am-5:00pm (9h) single-neutral-actions single-…" at bounding box center [275, 215] width 74 height 108
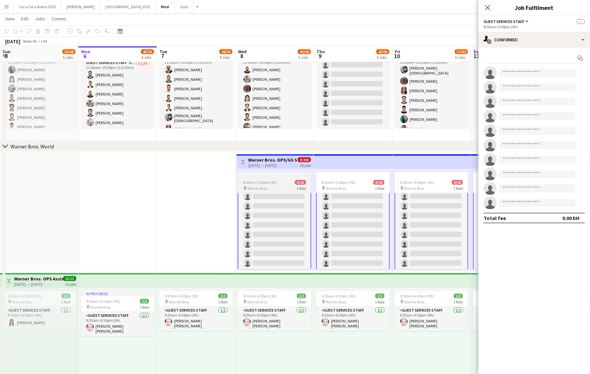
click at [275, 181] on span "8:00am-5:00pm (9h)" at bounding box center [260, 182] width 34 height 5
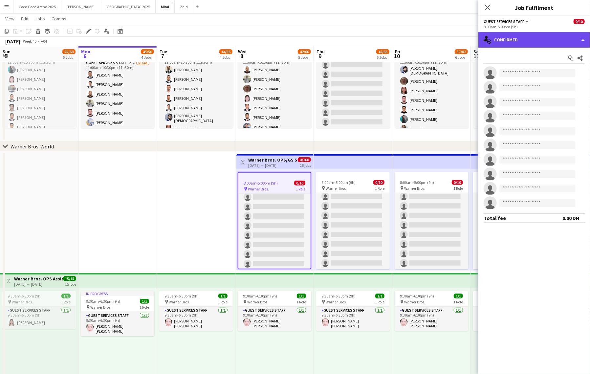
click at [522, 41] on div "single-neutral-actions-check-2 Confirmed" at bounding box center [534, 40] width 112 height 16
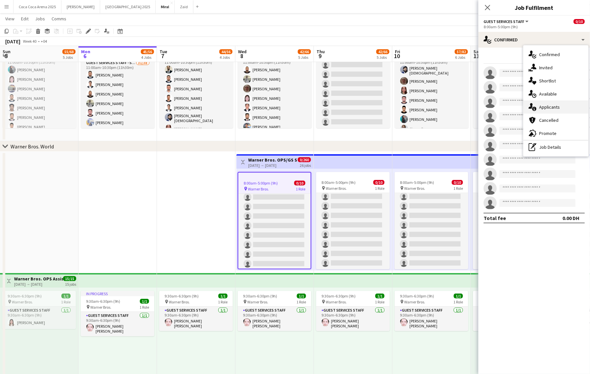
click at [543, 107] on span "Applicants" at bounding box center [549, 107] width 21 height 6
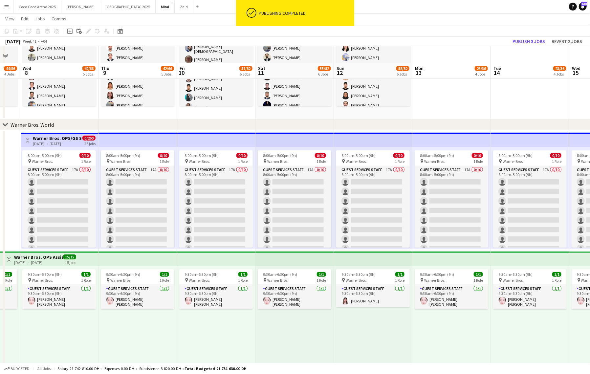
scroll to position [214, 0]
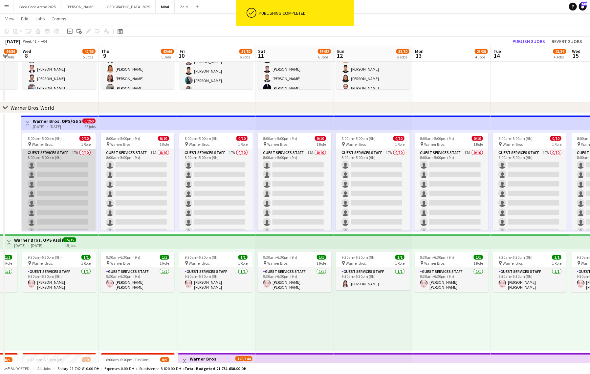
click at [64, 192] on app-card-role "Guest Services Staff 17A 0/10 8:00am-5:00pm (9h) single-neutral-actions single-…" at bounding box center [59, 203] width 74 height 108
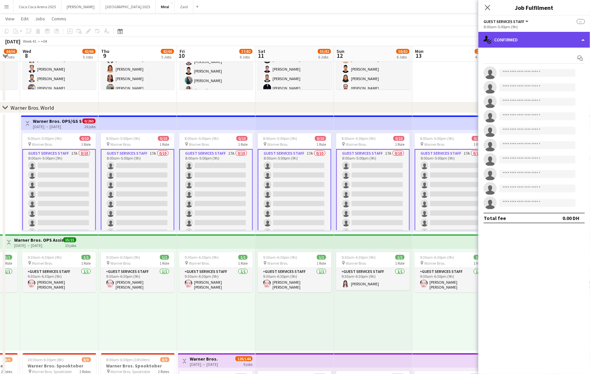
click at [521, 32] on div "single-neutral-actions-check-2 Confirmed" at bounding box center [534, 40] width 112 height 16
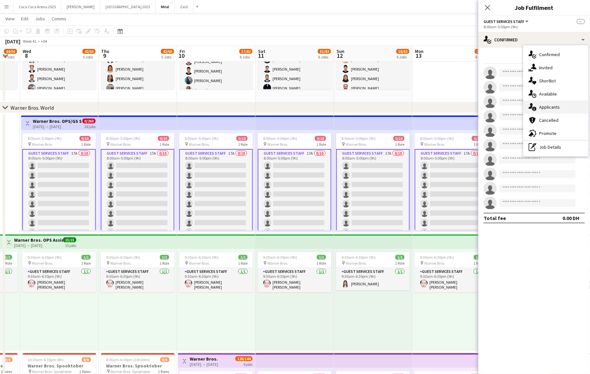
click at [542, 107] on span "Applicants" at bounding box center [549, 107] width 21 height 6
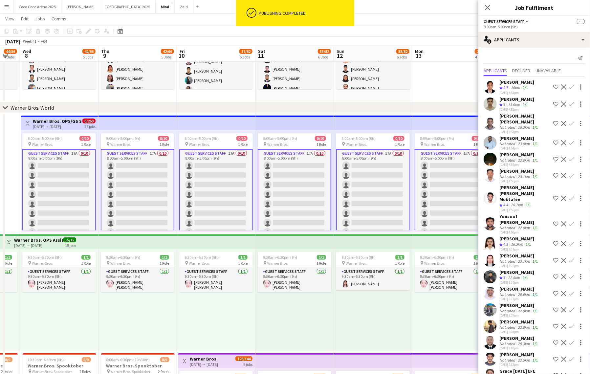
click at [75, 176] on app-card-role "Guest Services Staff 17A 0/10 8:00am-5:00pm (9h) single-neutral-actions single-…" at bounding box center [59, 203] width 74 height 109
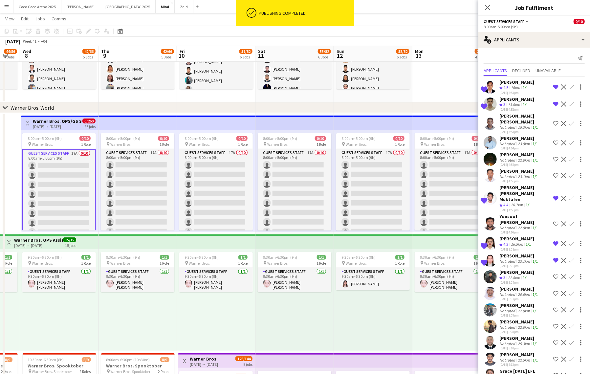
scroll to position [14, 0]
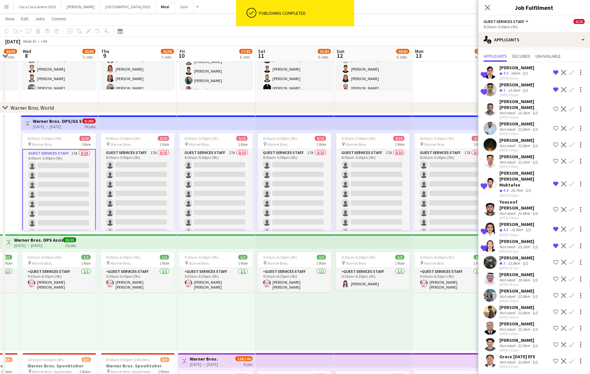
click at [508, 354] on div "Grace Sunday EFE" at bounding box center [519, 357] width 40 height 6
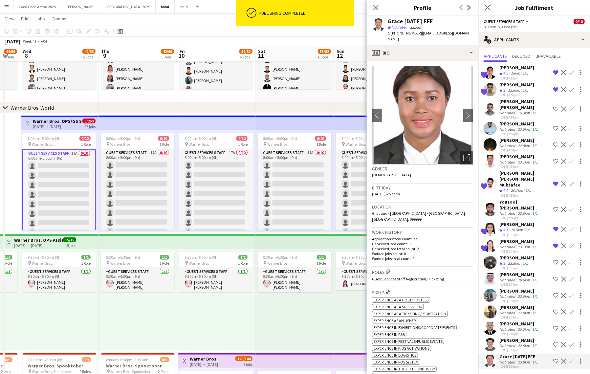
scroll to position [0, 0]
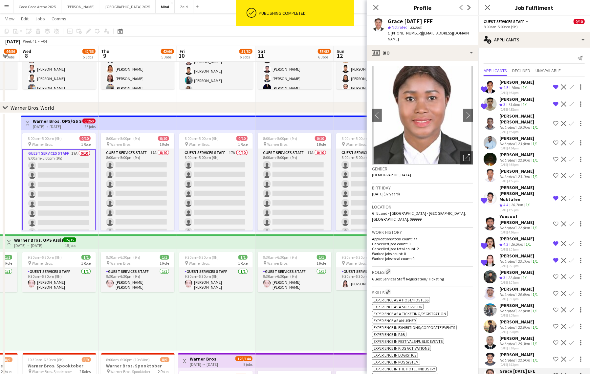
click at [509, 340] on mat-expansion-panel "users2 Applicants Send notification Applicants Declined Unavailable Shortlisted…" at bounding box center [534, 211] width 112 height 326
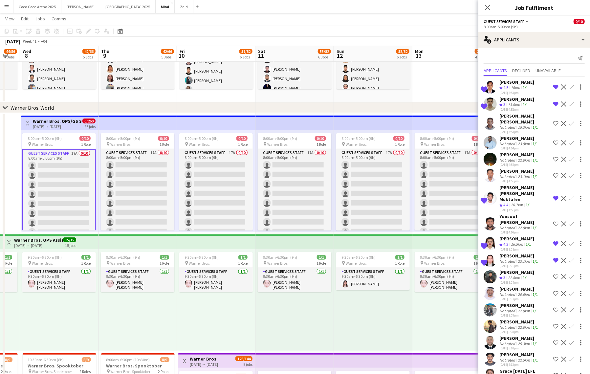
click at [505, 349] on div "Shortlisted Abdullah Md abdur rahman Crew rating 4.5 16km 1/1 06-10-2025 4:51pm…" at bounding box center [534, 230] width 112 height 308
click at [505, 357] on div "Not rated" at bounding box center [507, 359] width 17 height 5
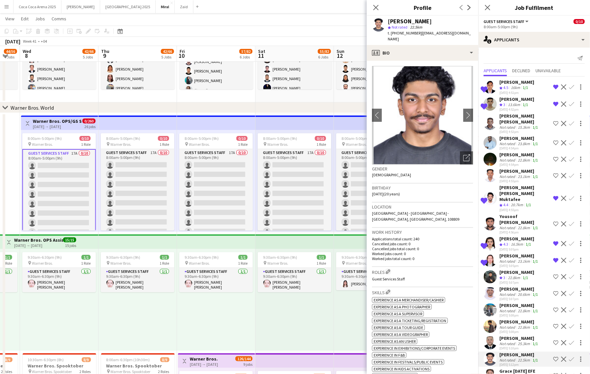
click at [507, 341] on div "Not rated" at bounding box center [507, 343] width 17 height 5
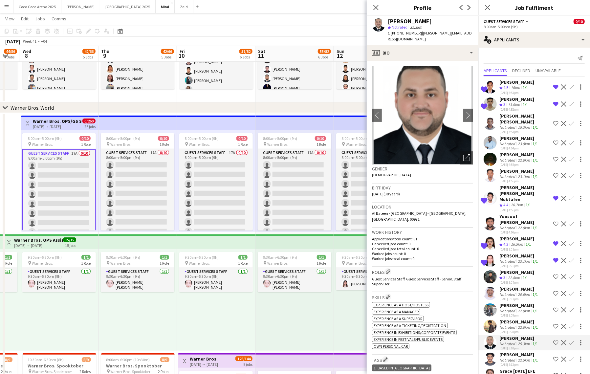
click at [506, 325] on div "Not rated" at bounding box center [507, 327] width 17 height 5
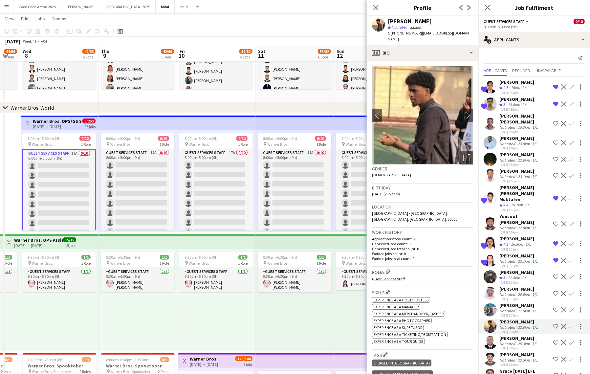
click at [506, 313] on div "06-10-2025 5:08pm" at bounding box center [519, 315] width 40 height 4
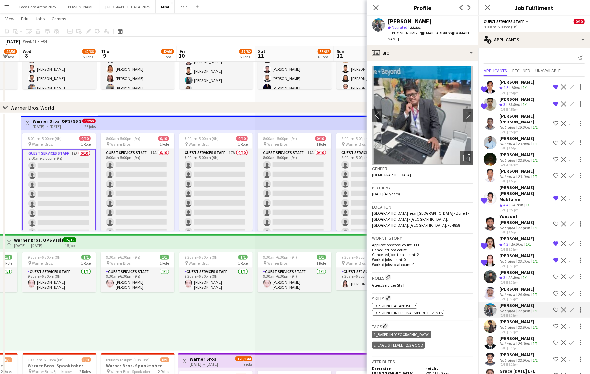
click at [511, 293] on div "Not rated" at bounding box center [507, 294] width 17 height 5
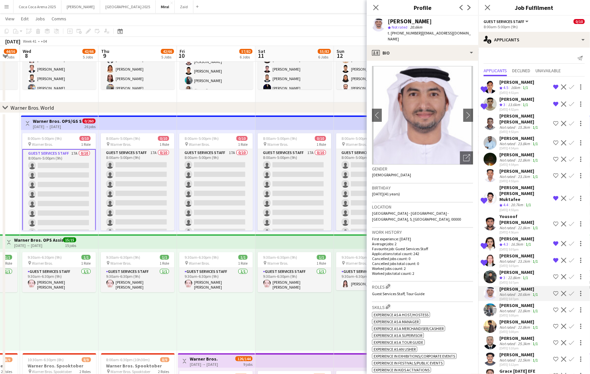
click at [512, 273] on div "Earl Terciano" at bounding box center [516, 272] width 35 height 6
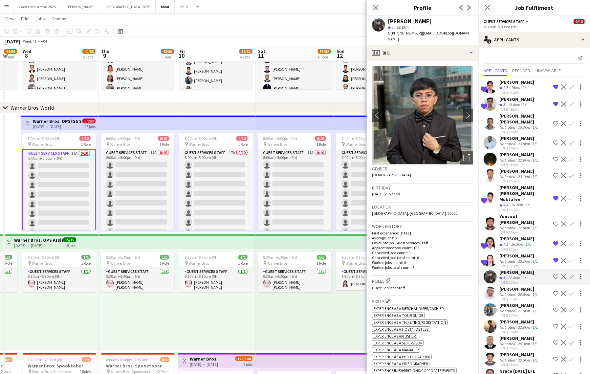
click at [516, 259] on div "23.1km" at bounding box center [523, 261] width 15 height 5
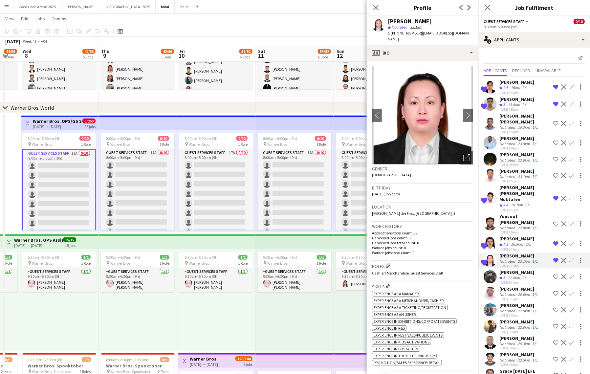
click at [520, 237] on div "[PERSON_NAME]" at bounding box center [516, 239] width 35 height 6
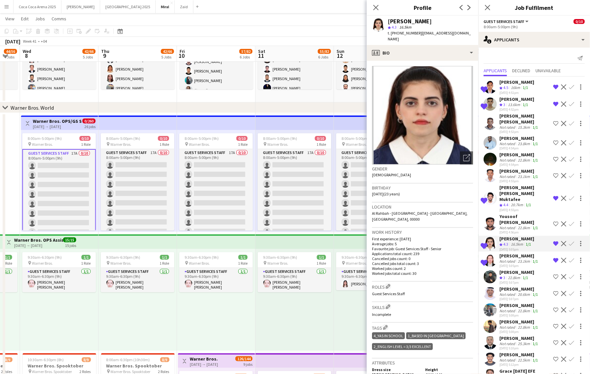
click at [514, 225] on div "Not rated" at bounding box center [507, 227] width 17 height 5
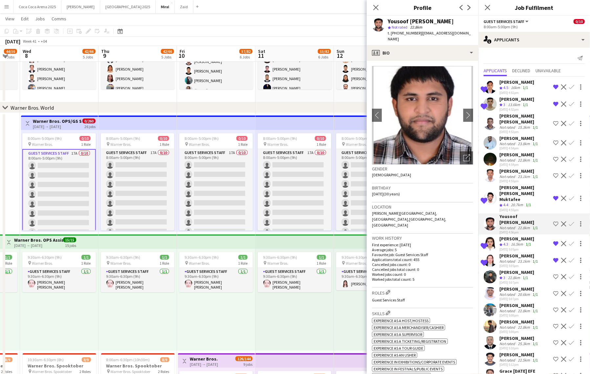
click at [509, 203] on div "Crew rating 4.4" at bounding box center [504, 205] width 10 height 6
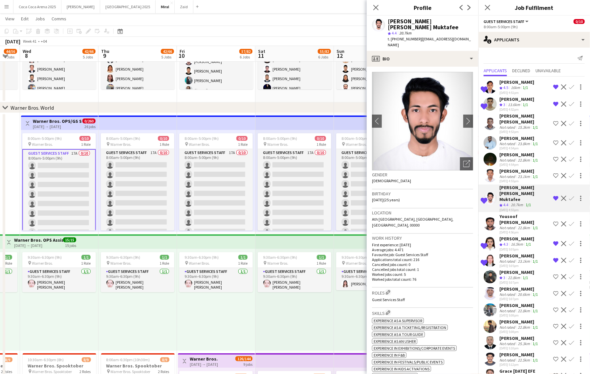
click at [506, 174] on div "[PERSON_NAME]" at bounding box center [519, 171] width 40 height 6
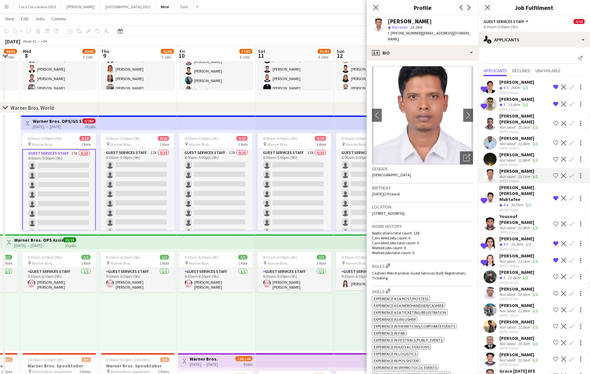
click at [506, 158] on div "Not rated" at bounding box center [507, 160] width 17 height 5
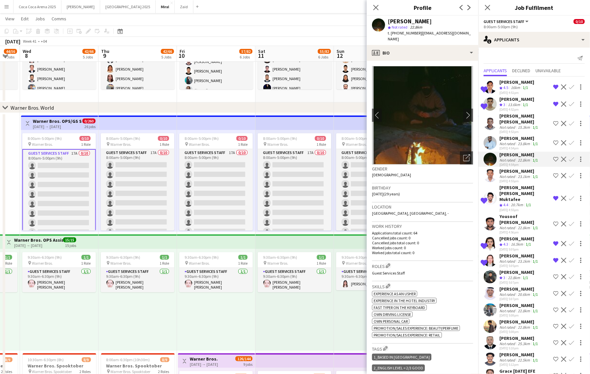
click at [506, 143] on div "Not rated" at bounding box center [507, 143] width 17 height 5
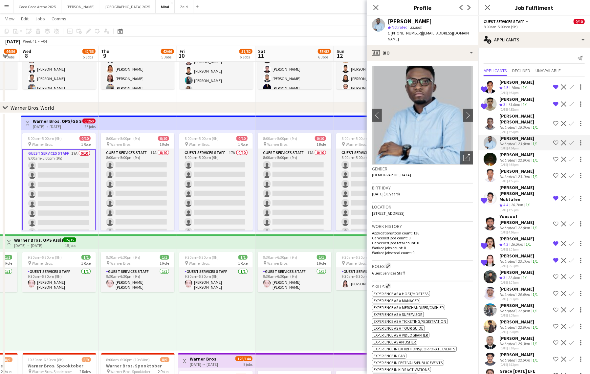
click at [506, 128] on div "Not rated" at bounding box center [507, 127] width 17 height 5
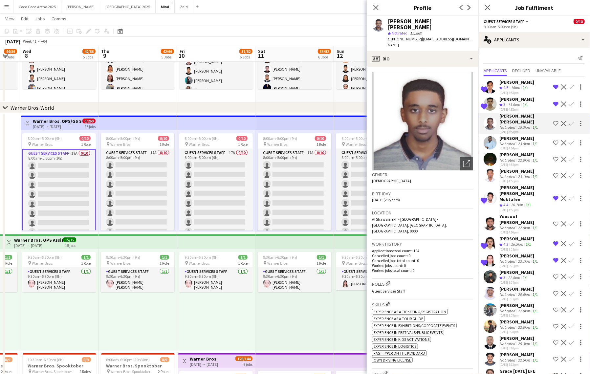
click at [505, 107] on span "3" at bounding box center [504, 104] width 2 height 5
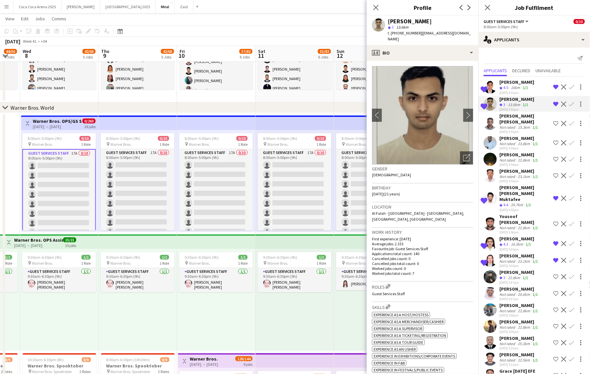
click at [503, 85] on div "[PERSON_NAME]" at bounding box center [516, 82] width 35 height 6
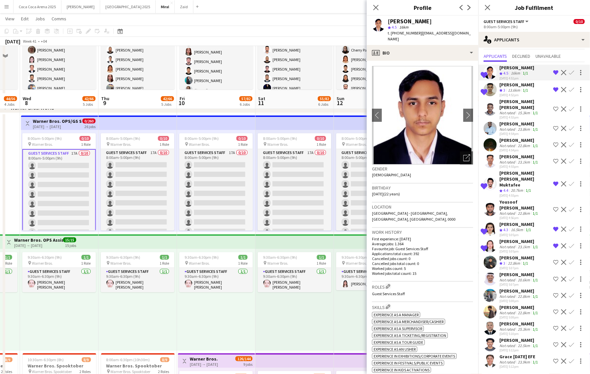
scroll to position [464, 0]
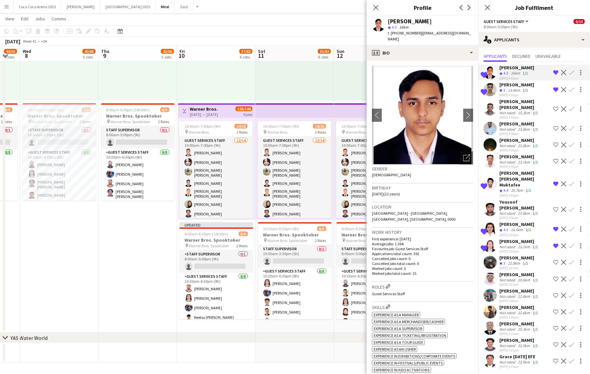
click at [516, 364] on div "06-10-2025 5:12pm" at bounding box center [519, 366] width 40 height 4
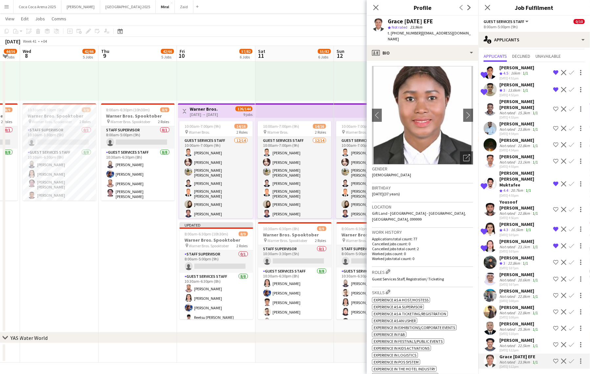
click at [511, 338] on div "[PERSON_NAME]" at bounding box center [519, 340] width 40 height 6
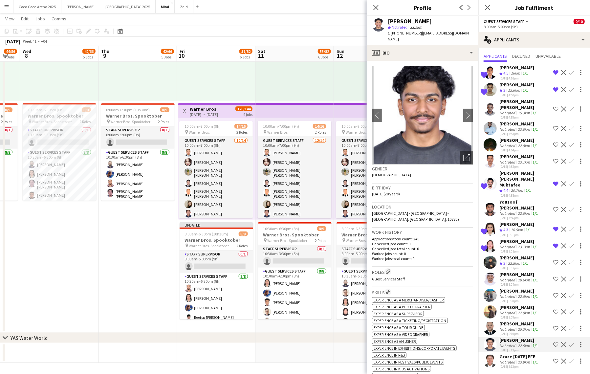
click at [511, 327] on div "Not rated" at bounding box center [507, 329] width 17 height 5
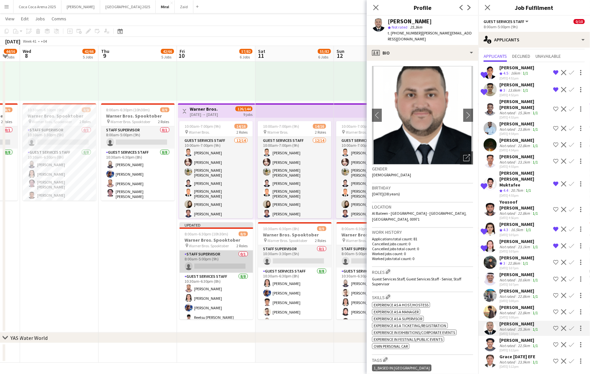
click at [223, 265] on app-card-role "Staff Supervisor 0/1 8:00am-5:00pm (9h) single-neutral-actions" at bounding box center [217, 261] width 74 height 22
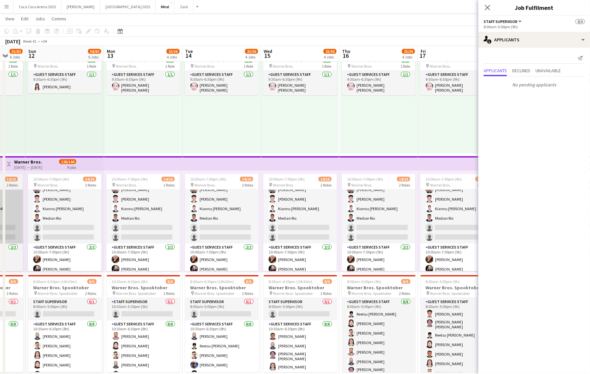
scroll to position [26, 0]
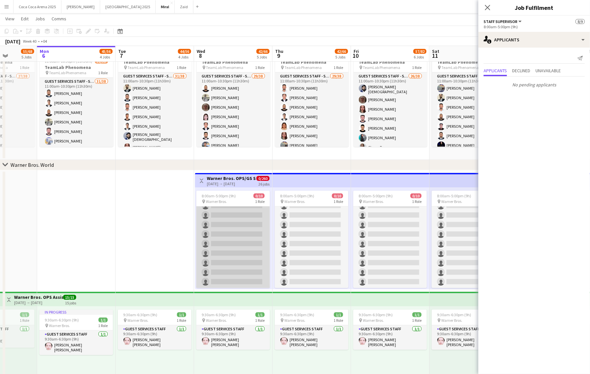
click at [243, 228] on app-card-role "Guest Services Staff 17A 0/10 8:00am-5:00pm (9h) single-neutral-actions single-…" at bounding box center [233, 234] width 74 height 108
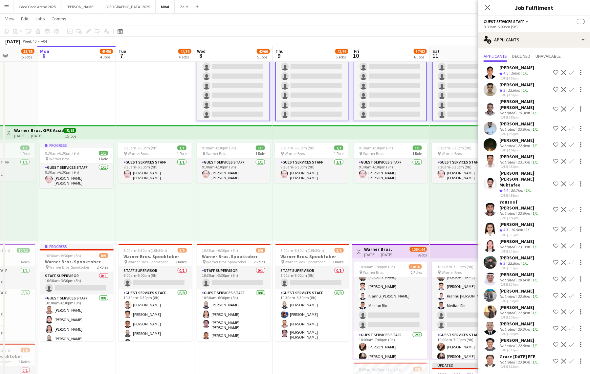
click at [519, 311] on div "22.8km" at bounding box center [523, 312] width 15 height 5
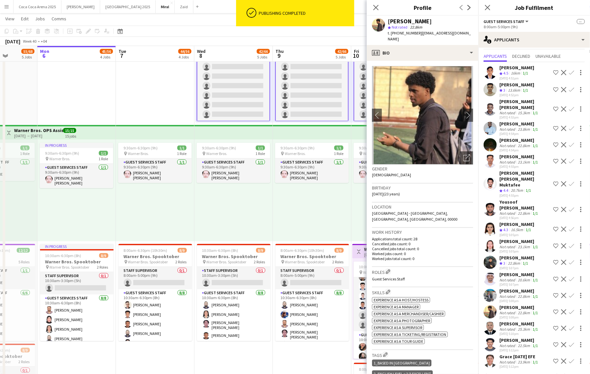
click at [509, 354] on div "Grace Sunday EFE" at bounding box center [519, 357] width 40 height 6
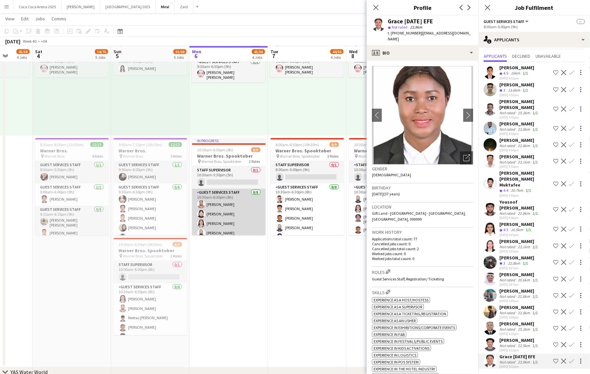
click at [244, 204] on app-card-role "Guest Services Staff 8/8 10:30am-6:30pm (8h) Aseeb Abdul Azeez Sheena Catherine…" at bounding box center [229, 234] width 74 height 91
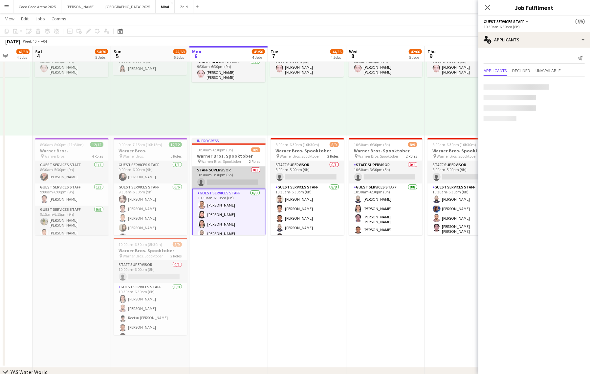
click at [243, 176] on app-card-role "Staff Supervisor 0/1 10:30am-3:30pm (5h) single-neutral-actions" at bounding box center [229, 177] width 74 height 22
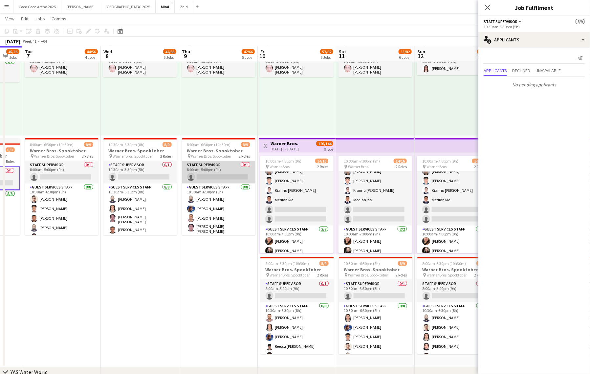
click at [208, 164] on app-card-role "Staff Supervisor 0/1 8:00am-5:00pm (9h) single-neutral-actions" at bounding box center [219, 172] width 74 height 22
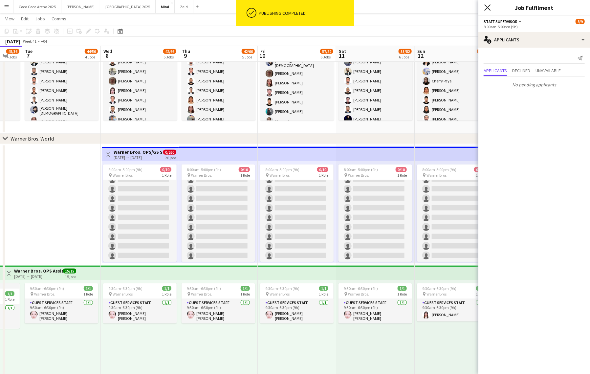
click at [489, 9] on icon "Close pop-in" at bounding box center [487, 7] width 6 height 6
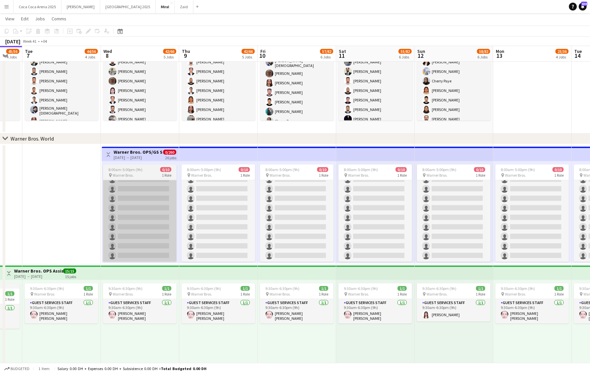
click at [175, 207] on app-card-role "Guest Services Staff 25A 0/10 8:00am-5:00pm (9h) single-neutral-actions single-…" at bounding box center [140, 208] width 74 height 108
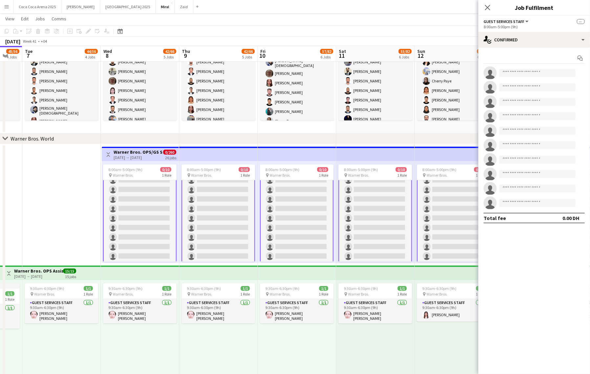
scroll to position [27, 0]
click at [139, 220] on app-card-role "Guest Services Staff 25A 0/10 8:00am-5:00pm (9h) single-neutral-actions single-…" at bounding box center [140, 207] width 74 height 109
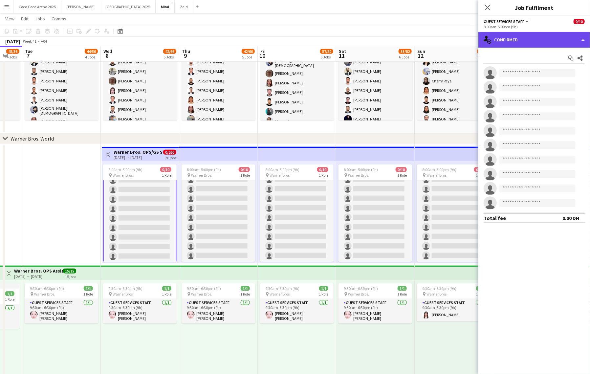
click at [533, 38] on div "single-neutral-actions-check-2 Confirmed" at bounding box center [534, 40] width 112 height 16
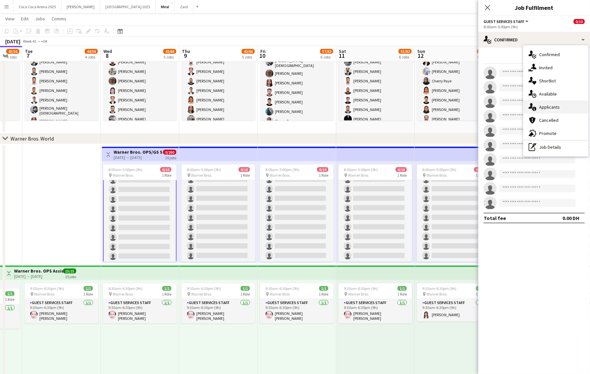
click at [541, 110] on div "single-neutral-actions-information Applicants" at bounding box center [555, 106] width 65 height 13
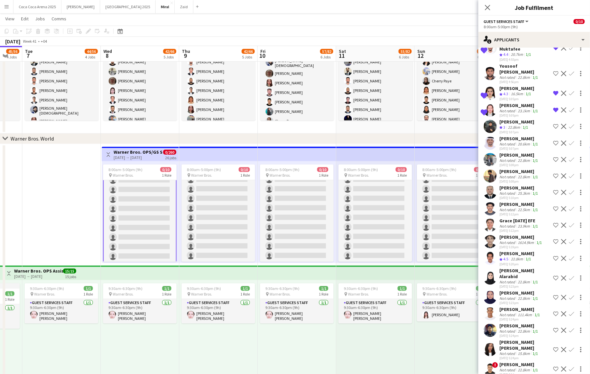
scroll to position [152, 0]
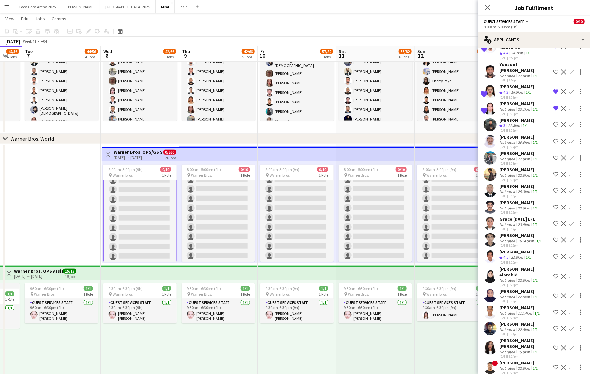
click at [508, 128] on div "06-10-2025 5:07pm" at bounding box center [516, 130] width 35 height 4
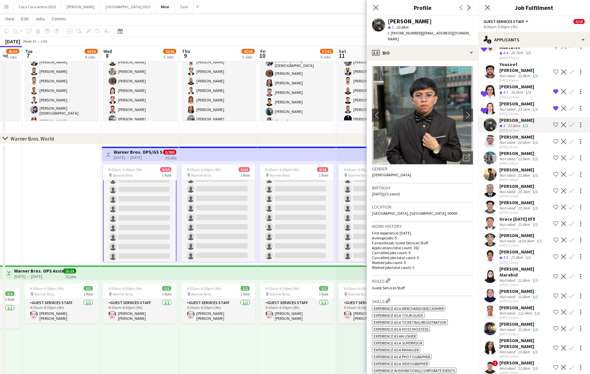
click at [555, 123] on app-icon "Shortlist crew" at bounding box center [555, 124] width 5 height 5
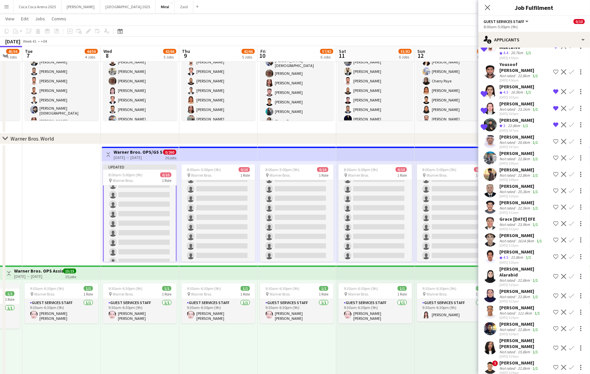
click at [517, 142] on div "20.6km" at bounding box center [523, 142] width 15 height 5
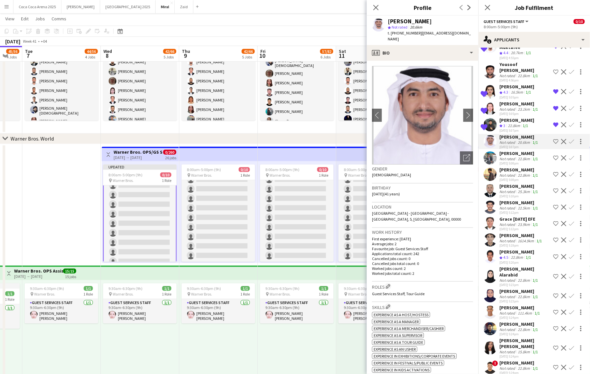
click at [513, 157] on div "Not rated" at bounding box center [507, 158] width 17 height 5
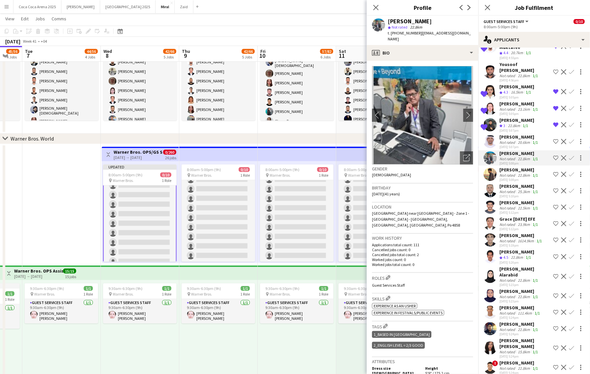
click at [509, 173] on div "Not rated" at bounding box center [507, 175] width 17 height 5
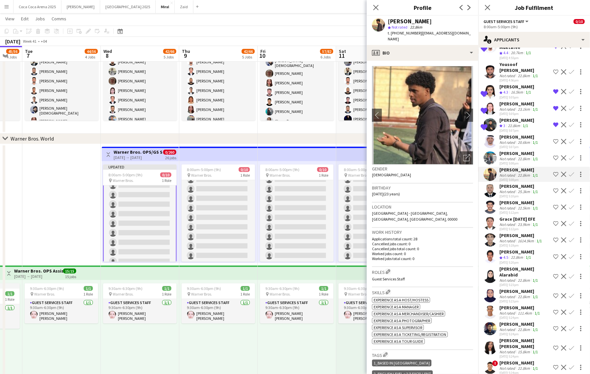
click at [516, 156] on div "22.8km" at bounding box center [523, 158] width 15 height 5
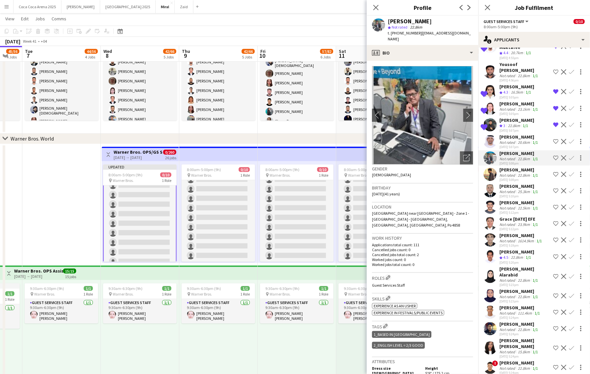
click at [512, 175] on div "Not rated" at bounding box center [507, 175] width 17 height 5
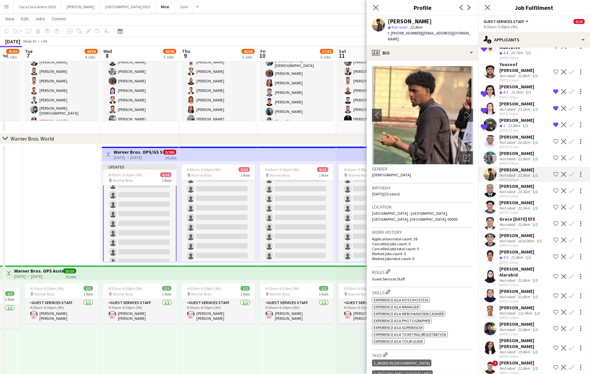
click at [509, 219] on div "Grace Sunday EFE" at bounding box center [519, 219] width 40 height 6
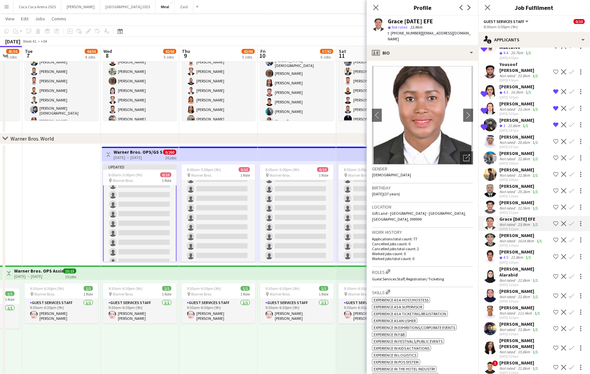
click at [506, 266] on div "Wedad Alarabid" at bounding box center [524, 272] width 51 height 12
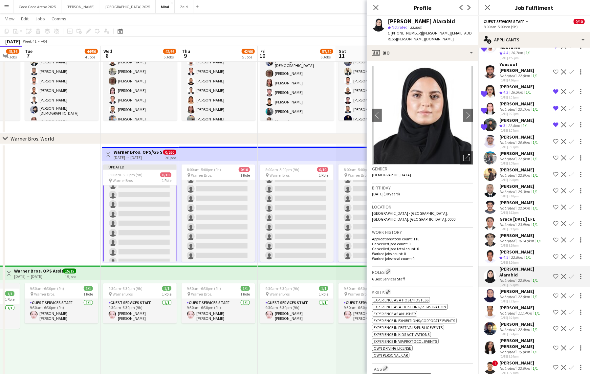
click at [506, 255] on span "4.5" at bounding box center [505, 257] width 5 height 5
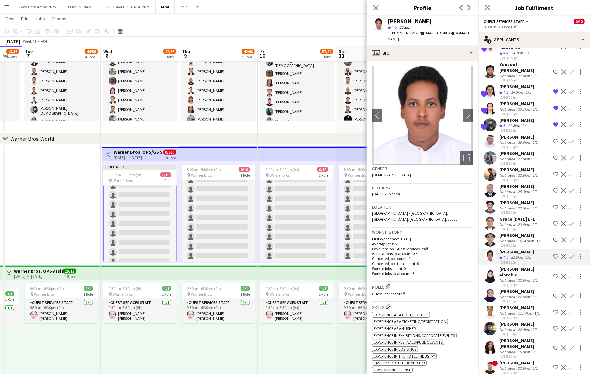
click at [509, 283] on div "06-10-2025 5:23pm" at bounding box center [524, 285] width 51 height 4
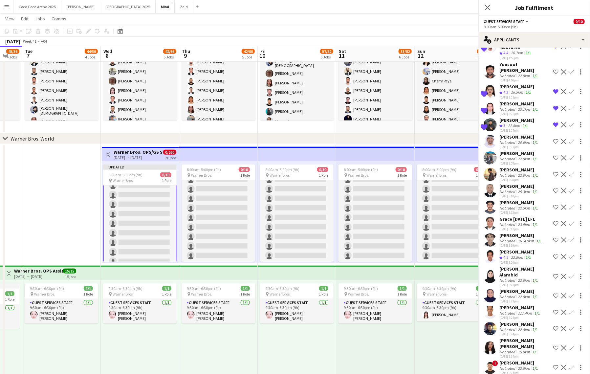
click at [511, 294] on div "Not rated" at bounding box center [507, 296] width 17 height 5
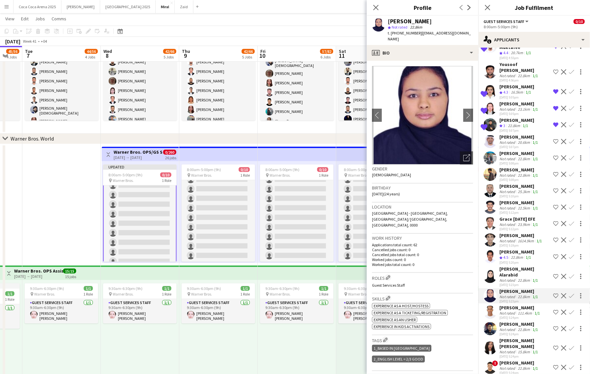
click at [511, 283] on div "06-10-2025 5:23pm" at bounding box center [524, 285] width 51 height 4
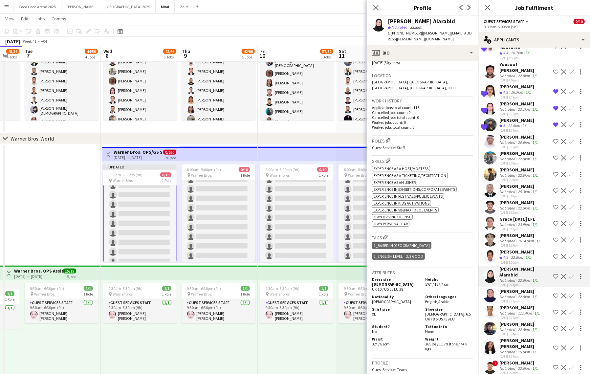
scroll to position [132, 0]
click at [555, 274] on app-icon "Shortlist crew" at bounding box center [555, 276] width 5 height 5
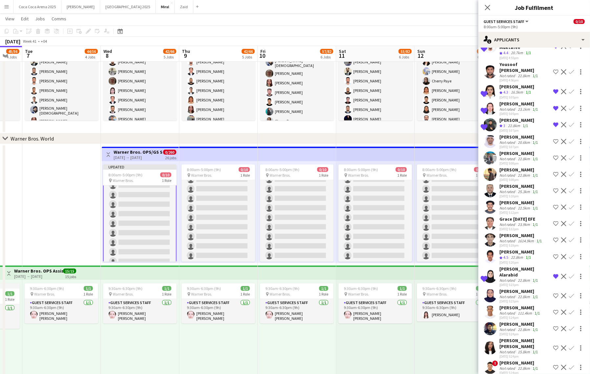
click at [530, 288] on div "Manar Ahmed" at bounding box center [519, 291] width 40 height 6
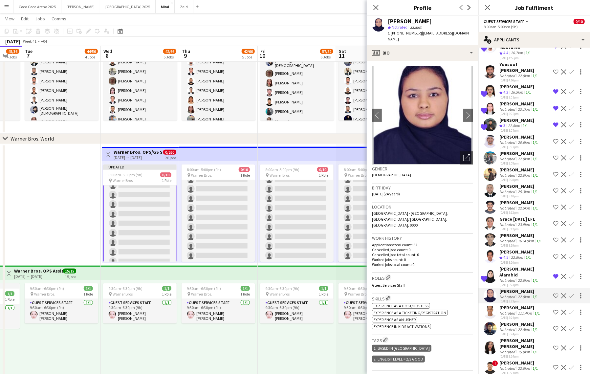
click at [517, 305] on div "Anas Ali" at bounding box center [520, 308] width 42 height 6
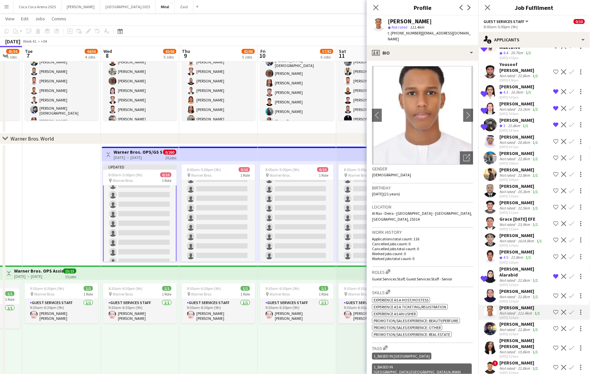
click at [515, 321] on div "Angelo Jefferson Peñaflor" at bounding box center [519, 324] width 40 height 6
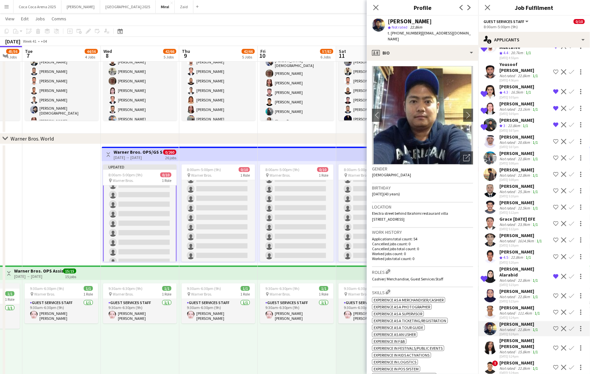
scroll to position [168, 0]
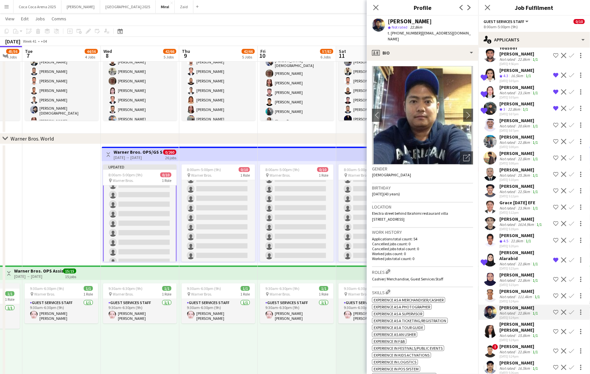
click at [516, 324] on div "Marah Maaz Ali Marah" at bounding box center [524, 327] width 51 height 12
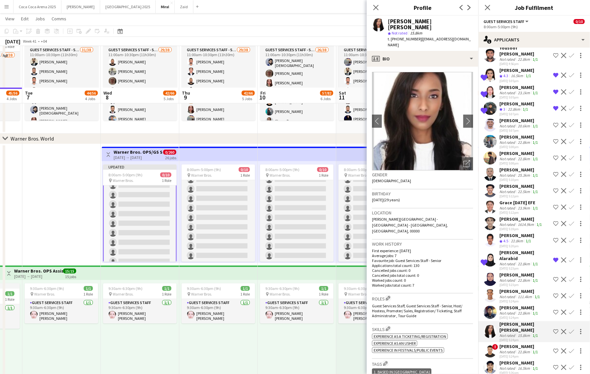
scroll to position [402, 0]
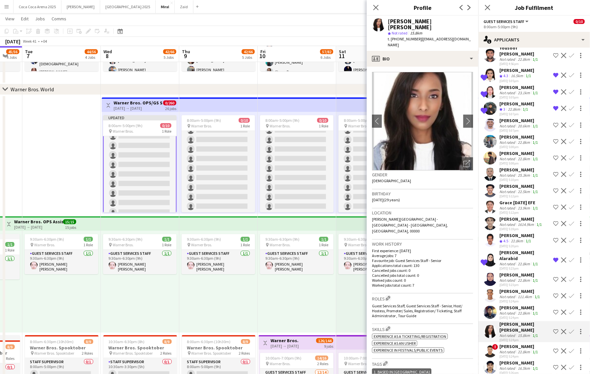
click at [518, 349] on div "22.8km" at bounding box center [523, 351] width 15 height 5
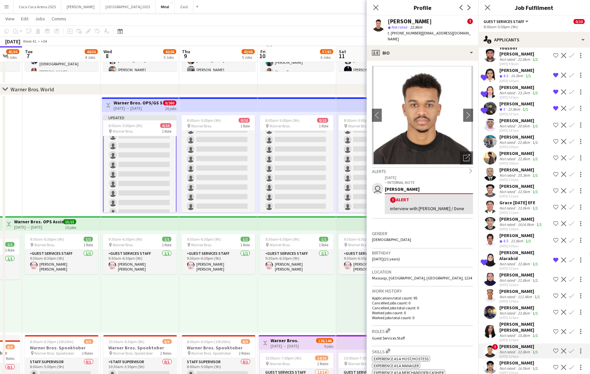
click at [508, 278] on div "Not rated" at bounding box center [507, 280] width 17 height 5
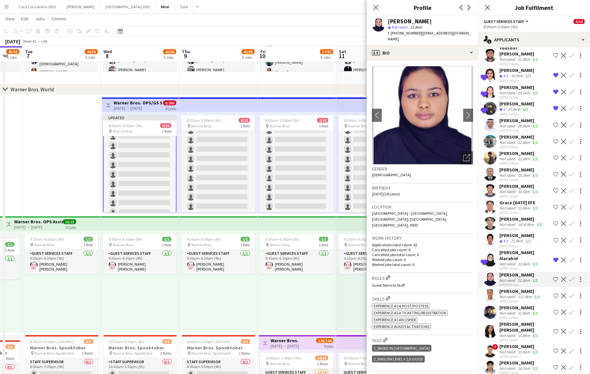
click at [505, 294] on div "Not rated" at bounding box center [507, 296] width 17 height 5
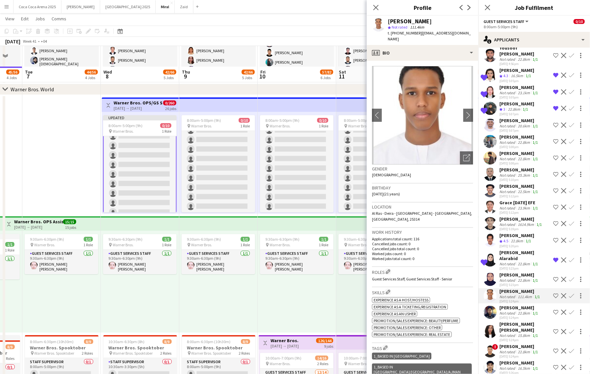
scroll to position [427, 0]
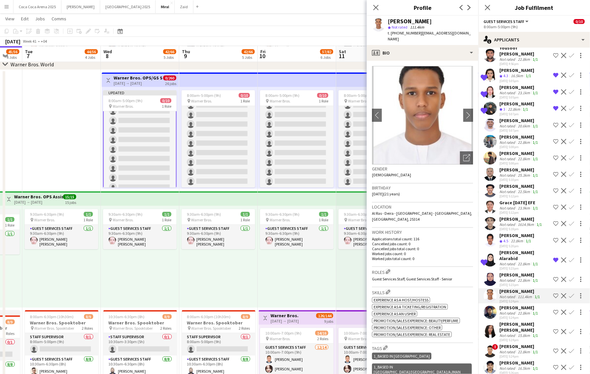
click at [506, 305] on div "Angelo Jefferson Peñaflor" at bounding box center [519, 308] width 40 height 6
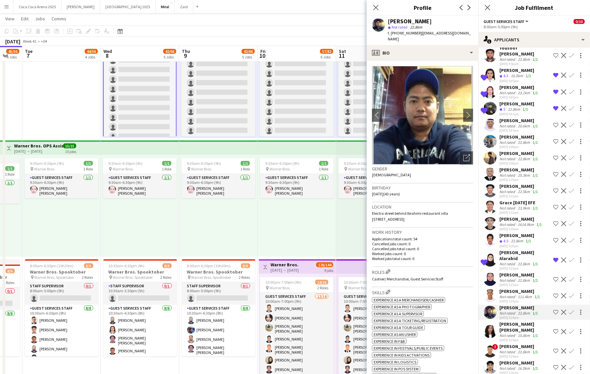
scroll to position [483, 0]
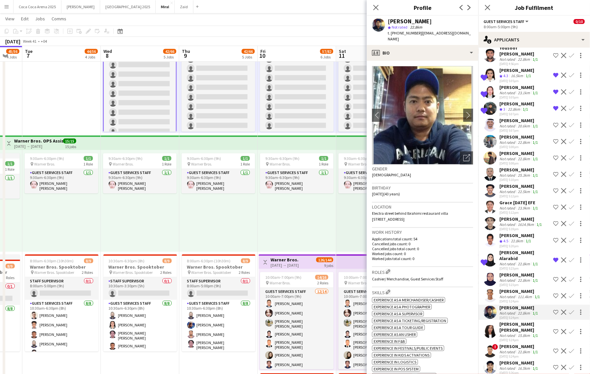
click at [503, 366] on div "Not rated" at bounding box center [507, 368] width 17 height 5
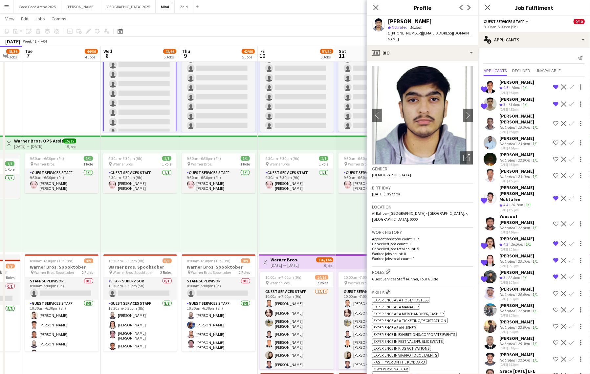
scroll to position [168, 0]
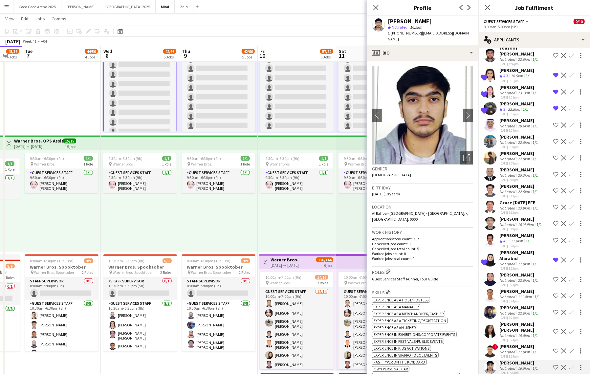
click at [525, 371] on div "06-10-2025 5:26pm" at bounding box center [519, 373] width 40 height 4
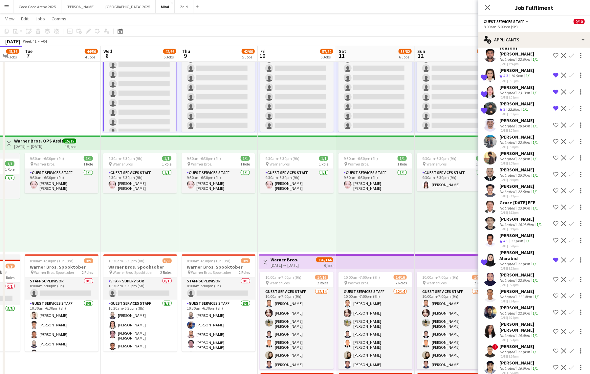
click at [525, 371] on div "06-10-2025 5:26pm" at bounding box center [519, 373] width 40 height 4
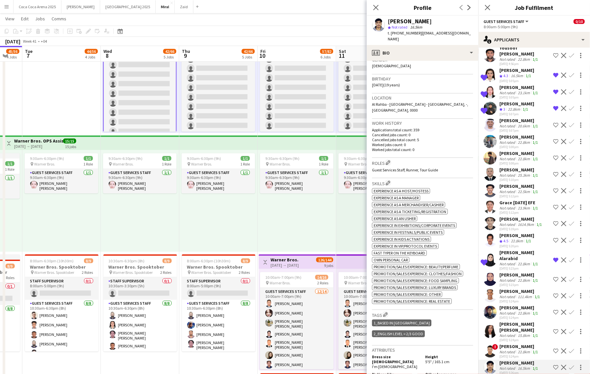
scroll to position [109, 0]
click at [556, 365] on app-icon "Shortlist crew" at bounding box center [555, 367] width 5 height 5
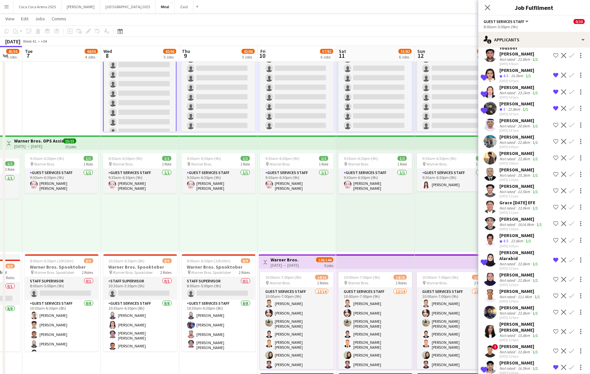
click at [522, 349] on div "22.8km" at bounding box center [523, 351] width 15 height 5
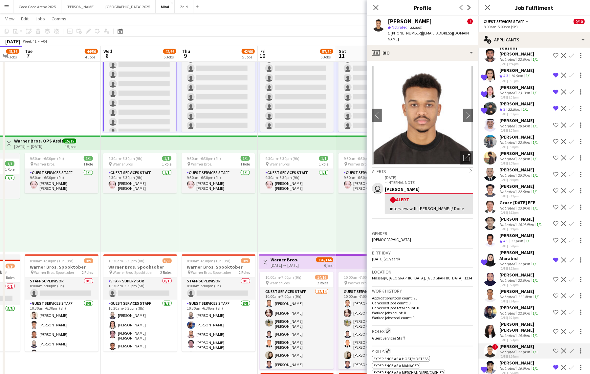
click at [518, 333] on div "15.8km" at bounding box center [523, 335] width 15 height 5
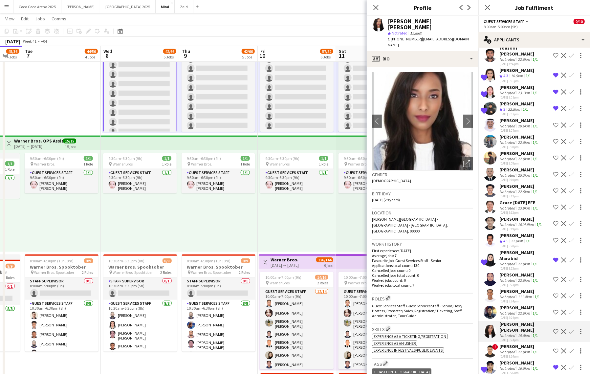
click at [521, 354] on div "06-10-2025 5:24pm" at bounding box center [519, 356] width 40 height 4
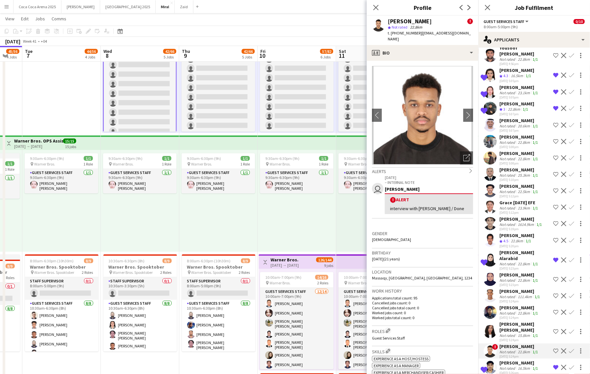
click at [521, 321] on div "Marah Maaz Ali Marah" at bounding box center [524, 327] width 51 height 12
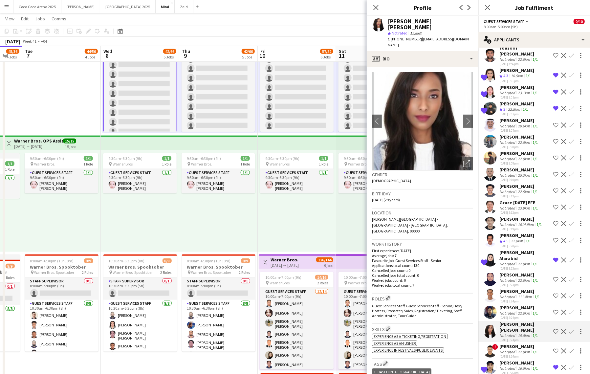
click at [518, 305] on div "Angelo Jefferson Peñaflor" at bounding box center [519, 308] width 40 height 6
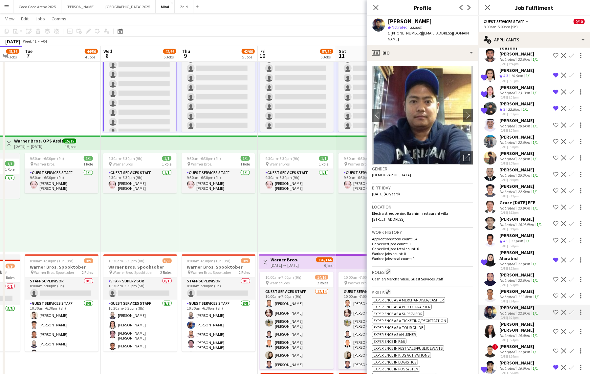
click at [516, 333] on div "15.8km" at bounding box center [523, 335] width 15 height 5
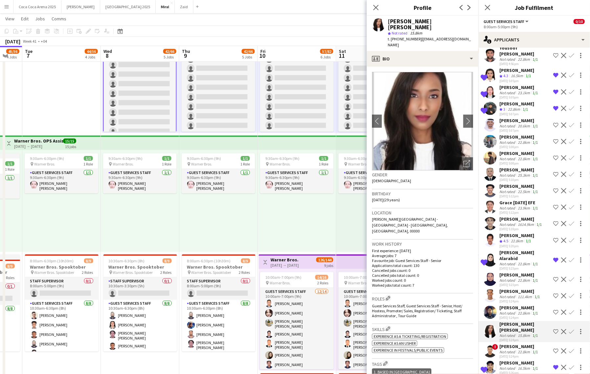
click at [557, 329] on app-icon "Shortlist crew" at bounding box center [555, 331] width 5 height 5
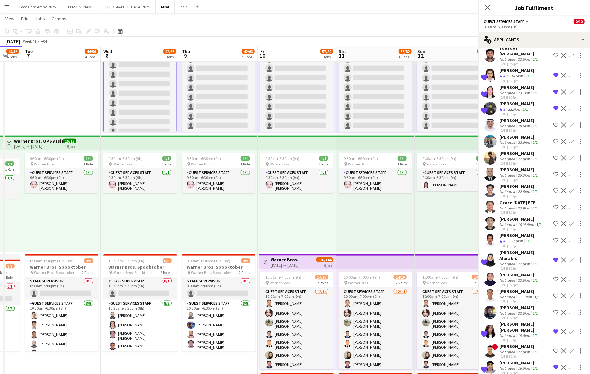
click at [524, 305] on div "Angelo Jefferson Peñaflor" at bounding box center [519, 308] width 40 height 6
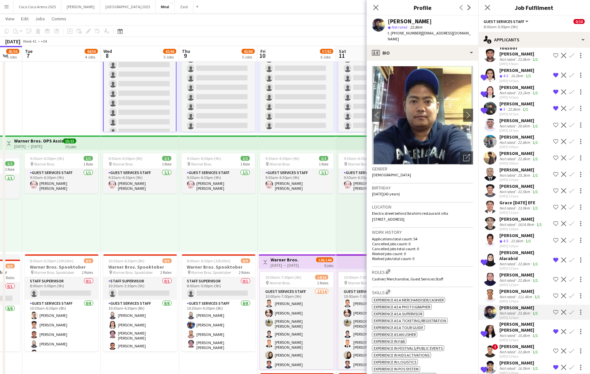
click at [555, 310] on app-icon "Shortlist crew" at bounding box center [555, 312] width 5 height 5
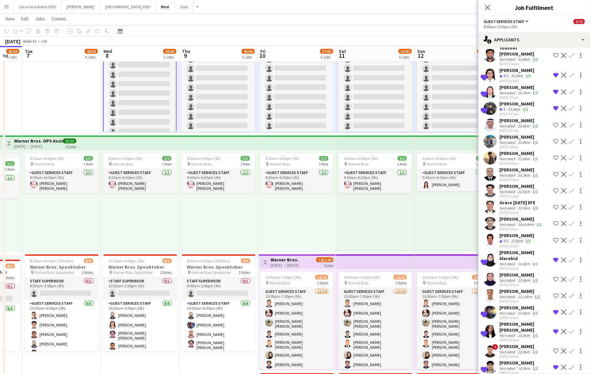
click at [524, 288] on div "Anas Ali" at bounding box center [520, 291] width 42 height 6
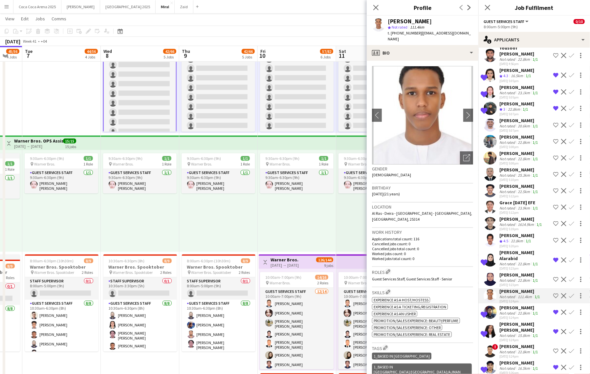
click at [515, 272] on div "Manar Ahmed" at bounding box center [519, 275] width 40 height 6
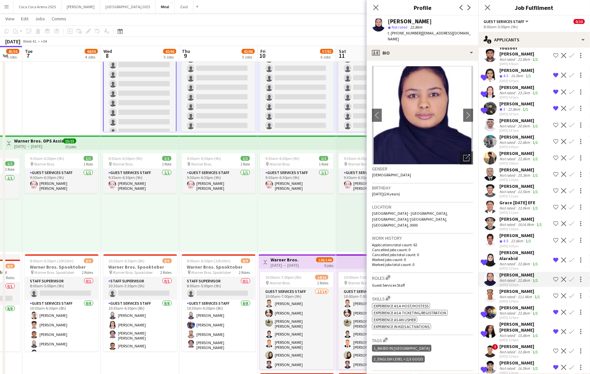
click at [556, 277] on app-icon "Shortlist crew" at bounding box center [555, 279] width 5 height 5
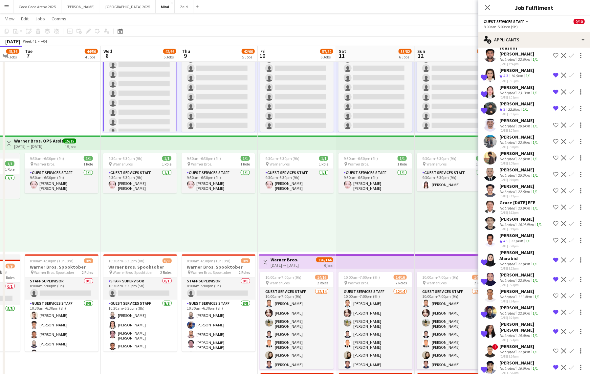
click at [441, 217] on div "9:30am-6:30pm (9h) 1/1 pin Warner Bros. 1 Role Guest Services Staff 1/1 9:30am-…" at bounding box center [454, 201] width 78 height 102
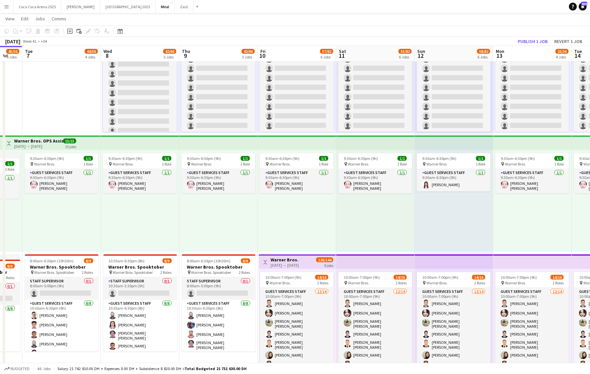
scroll to position [26, 0]
click at [525, 40] on button "Publish 1 job" at bounding box center [532, 41] width 35 height 9
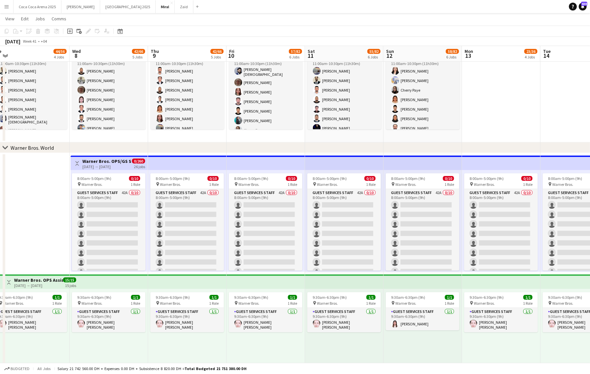
scroll to position [0, 245]
